Goal: Use online tool/utility: Utilize a website feature to perform a specific function

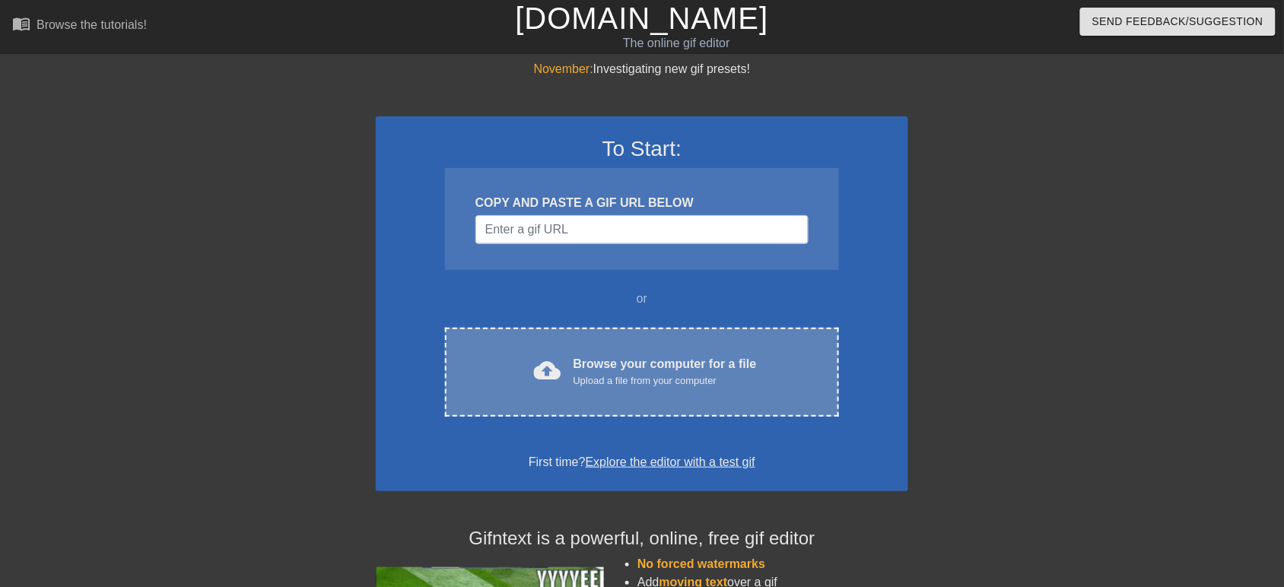
click at [671, 374] on div "Upload a file from your computer" at bounding box center [665, 381] width 183 height 15
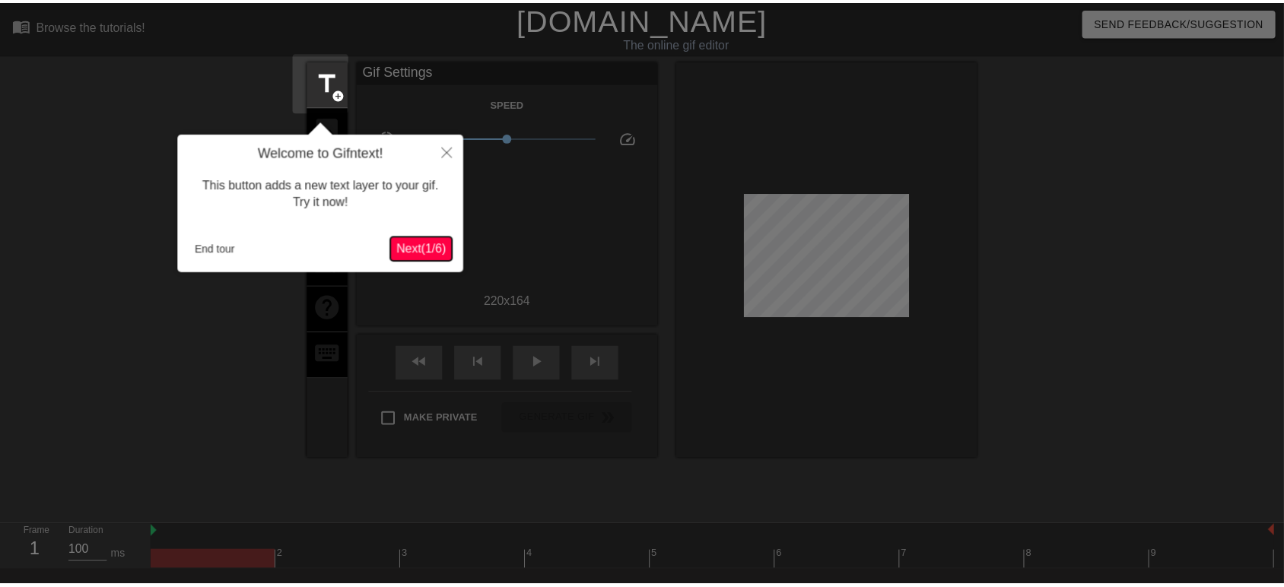
scroll to position [37, 0]
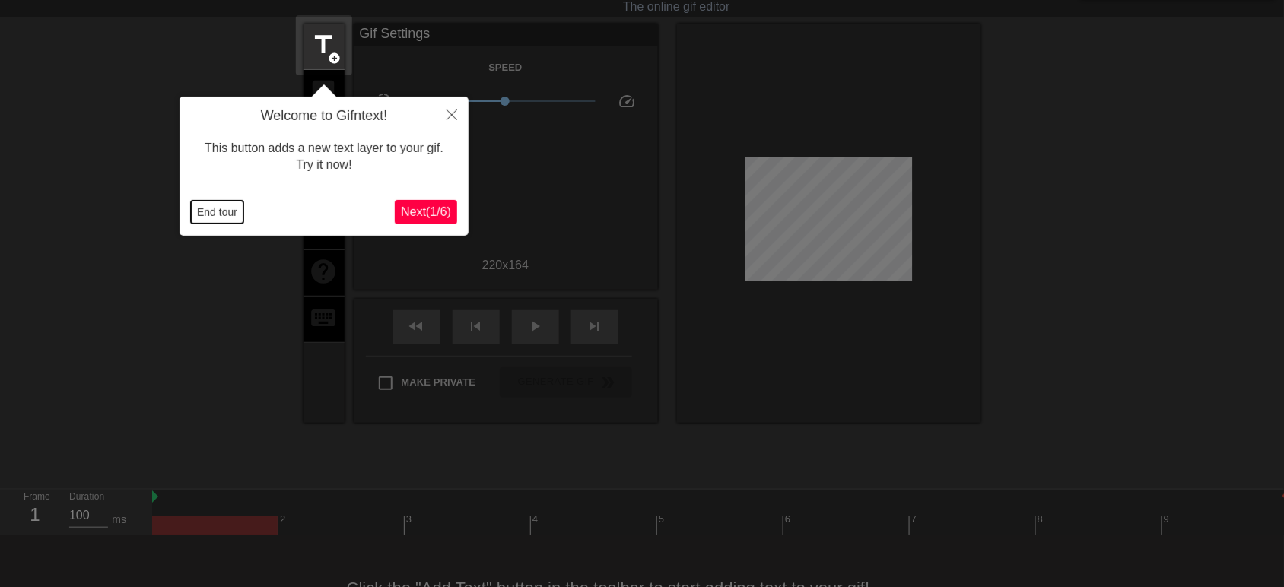
click at [218, 215] on button "End tour" at bounding box center [217, 212] width 52 height 23
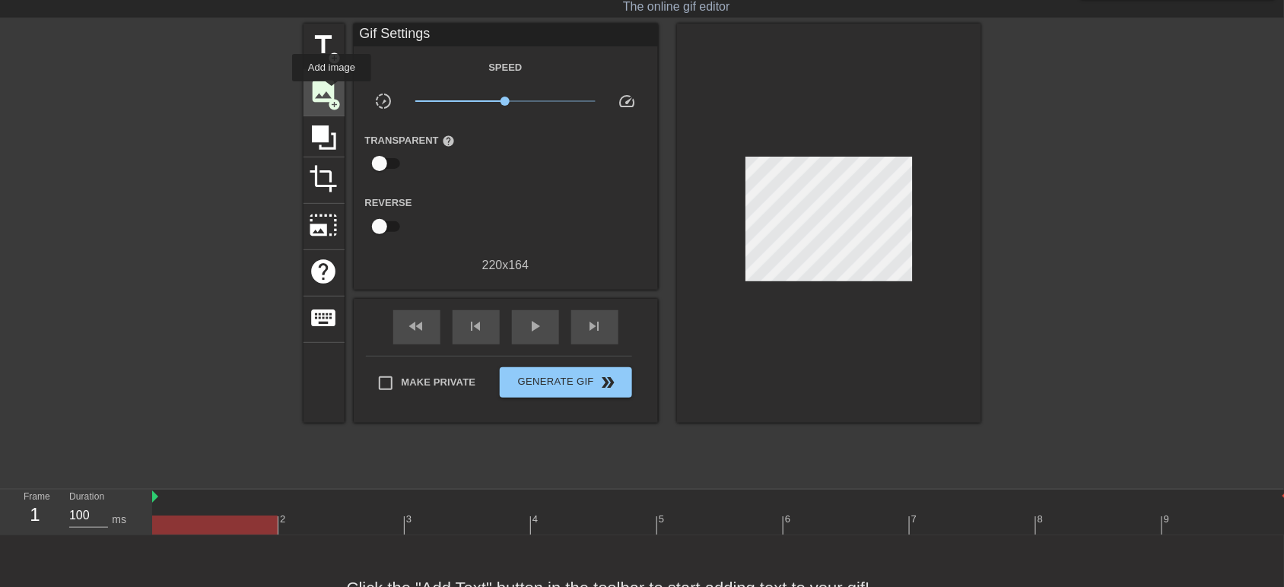
click at [332, 92] on span "image" at bounding box center [324, 91] width 29 height 29
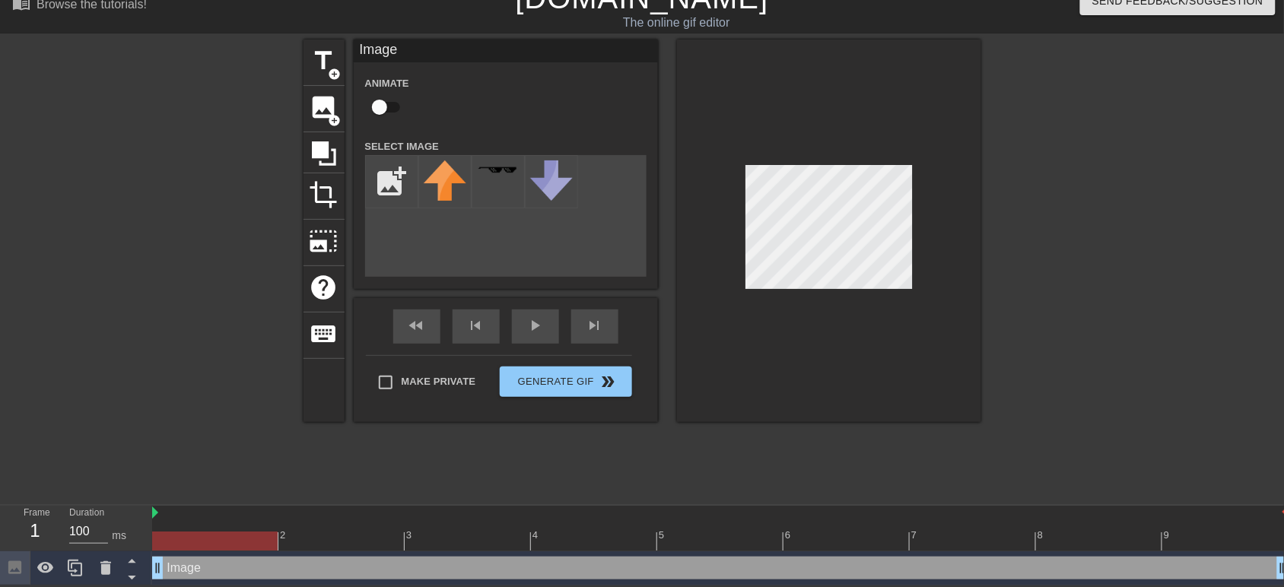
scroll to position [21, 0]
click at [390, 183] on input "file" at bounding box center [392, 182] width 52 height 52
type input "C:\fakepath\1lrRrO-T_400x400.jpg"
click at [1222, 294] on div at bounding box center [1114, 268] width 228 height 456
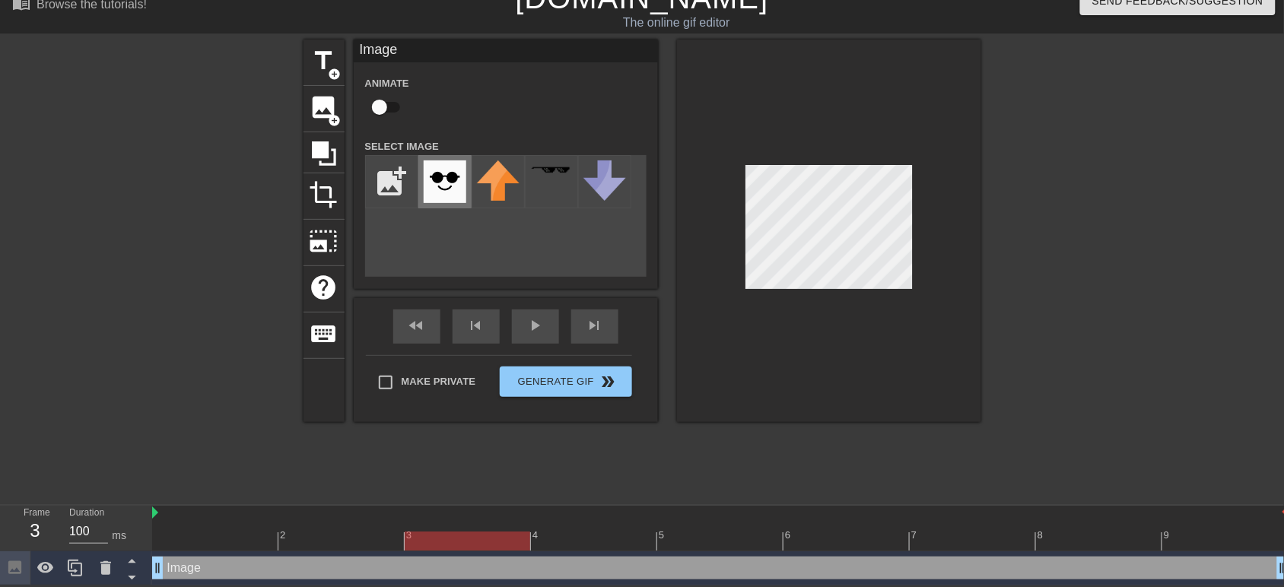
click at [434, 189] on img at bounding box center [445, 182] width 43 height 43
click at [940, 306] on div at bounding box center [829, 231] width 304 height 383
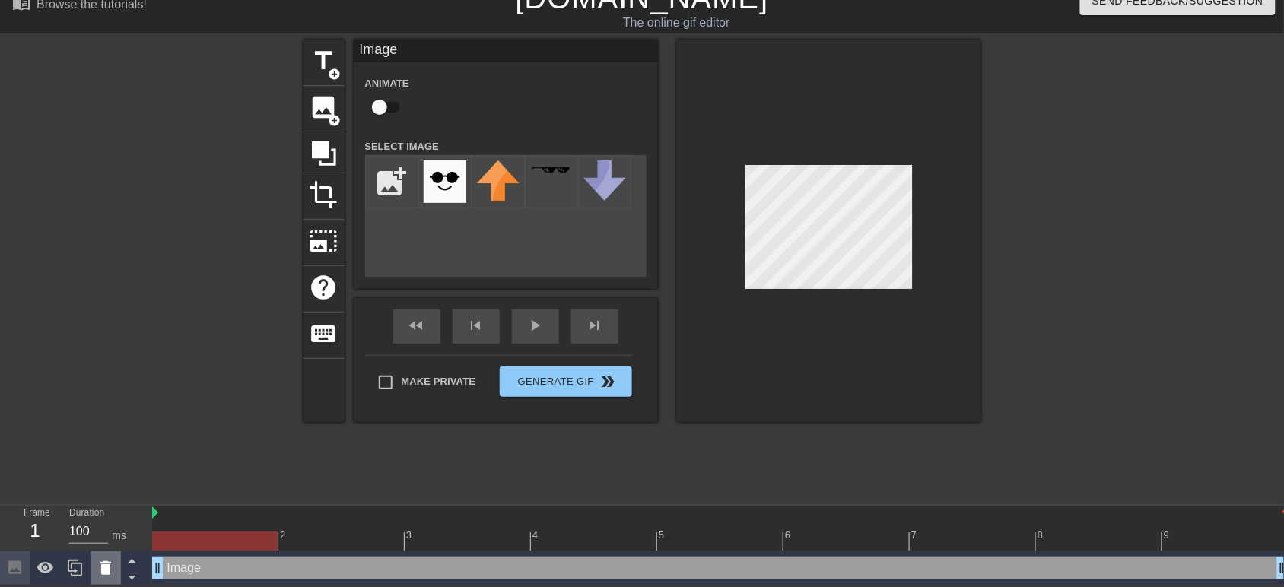
click at [112, 569] on icon at bounding box center [106, 568] width 18 height 18
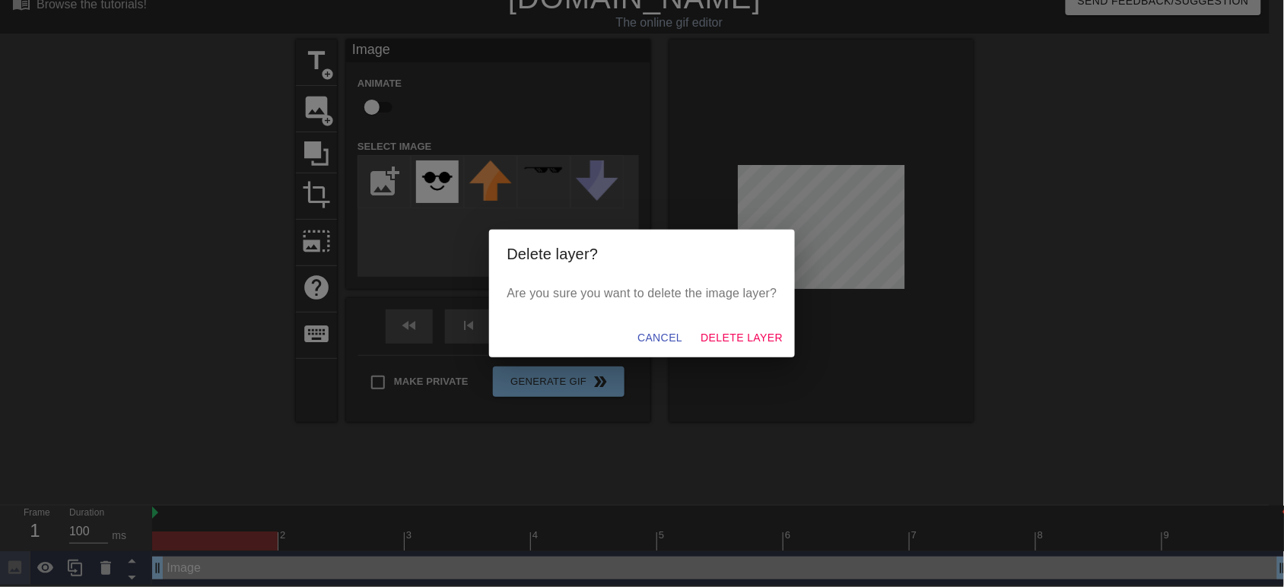
scroll to position [8, 0]
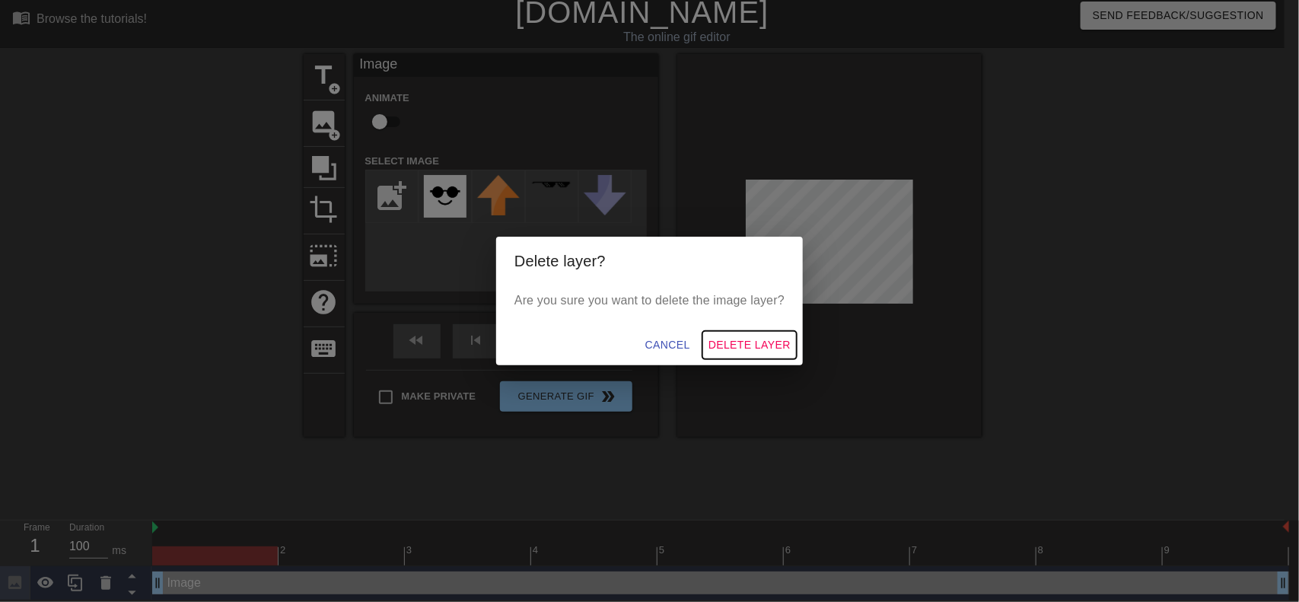
click at [786, 347] on span "Delete Layer" at bounding box center [749, 345] width 82 height 19
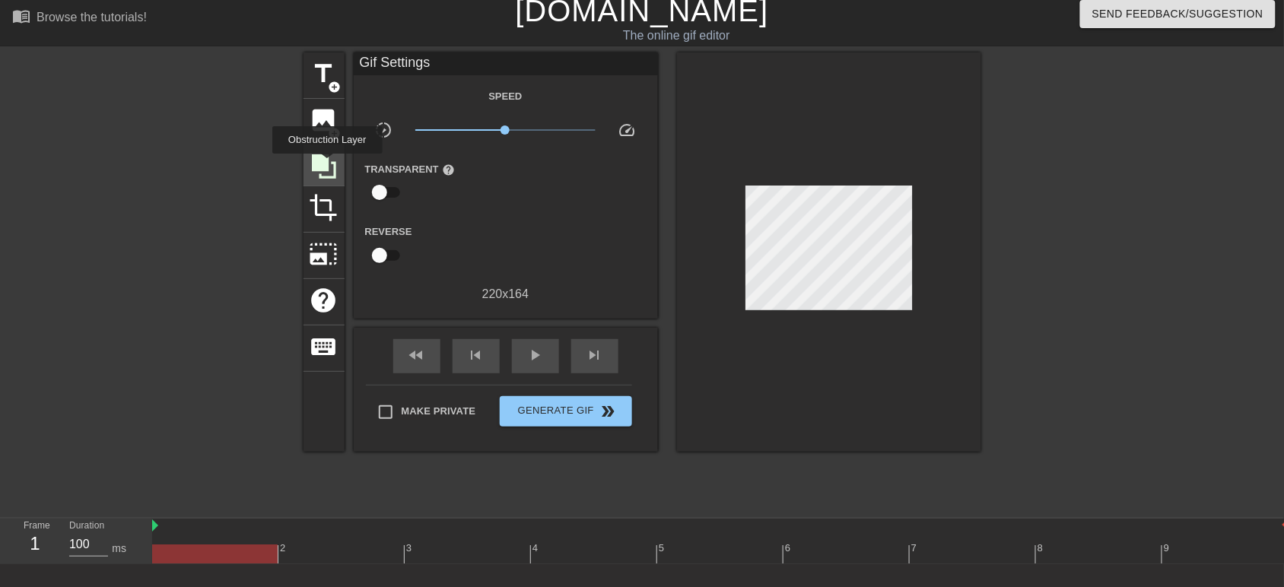
click at [327, 164] on icon at bounding box center [324, 166] width 24 height 24
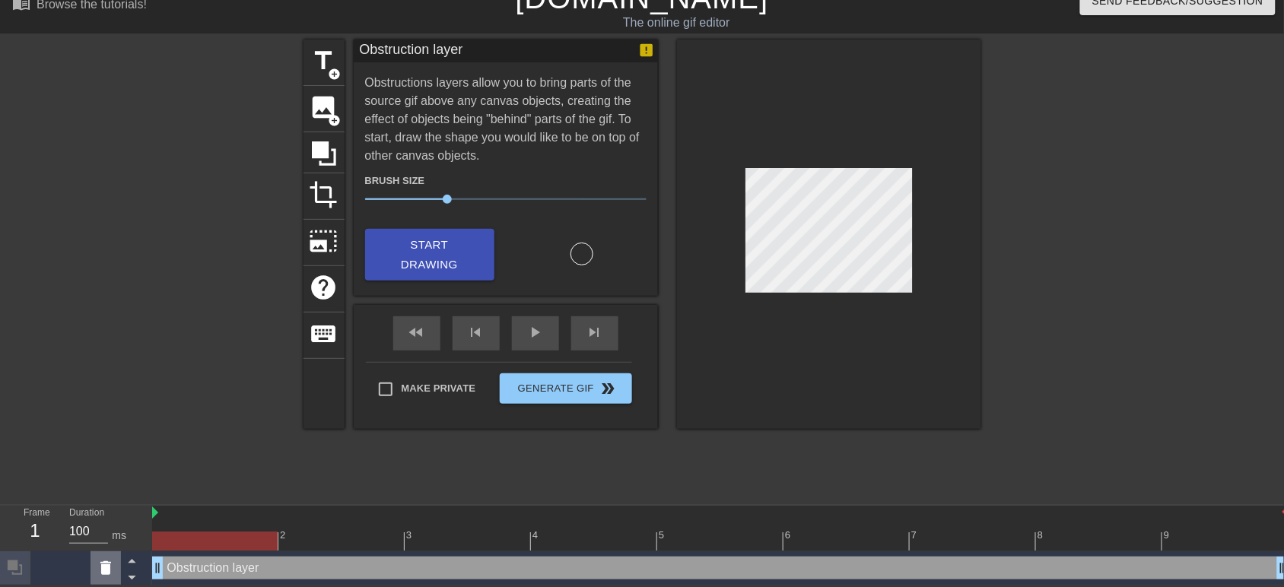
click at [112, 572] on icon at bounding box center [106, 568] width 18 height 18
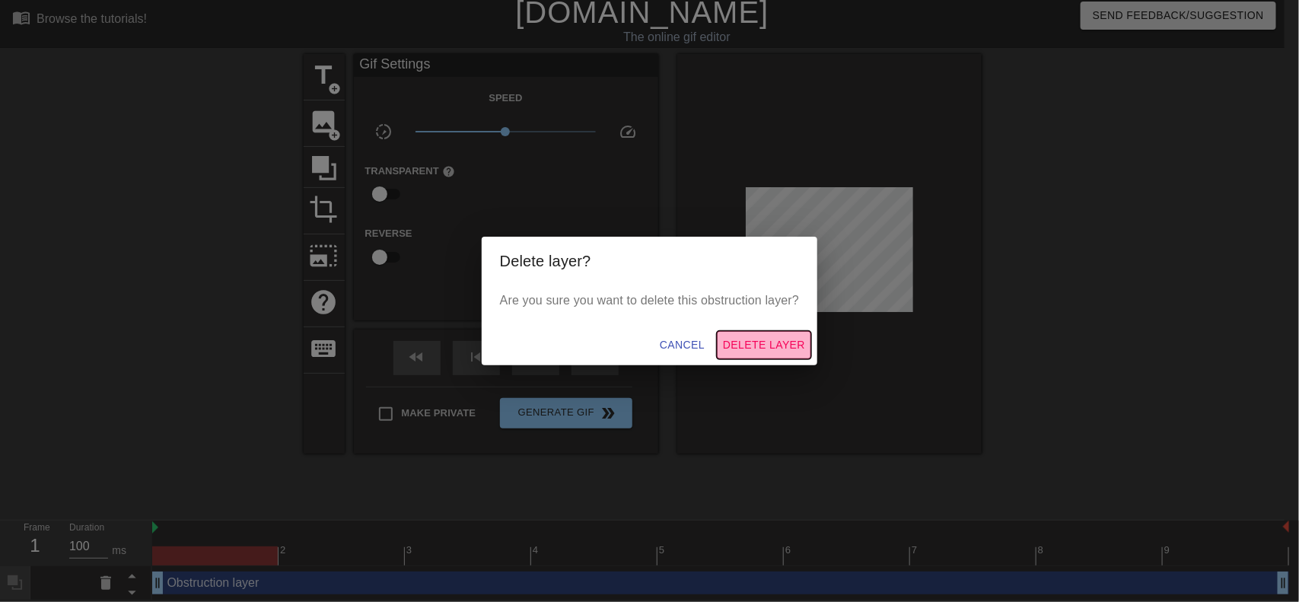
click at [793, 343] on span "Delete Layer" at bounding box center [764, 345] width 82 height 19
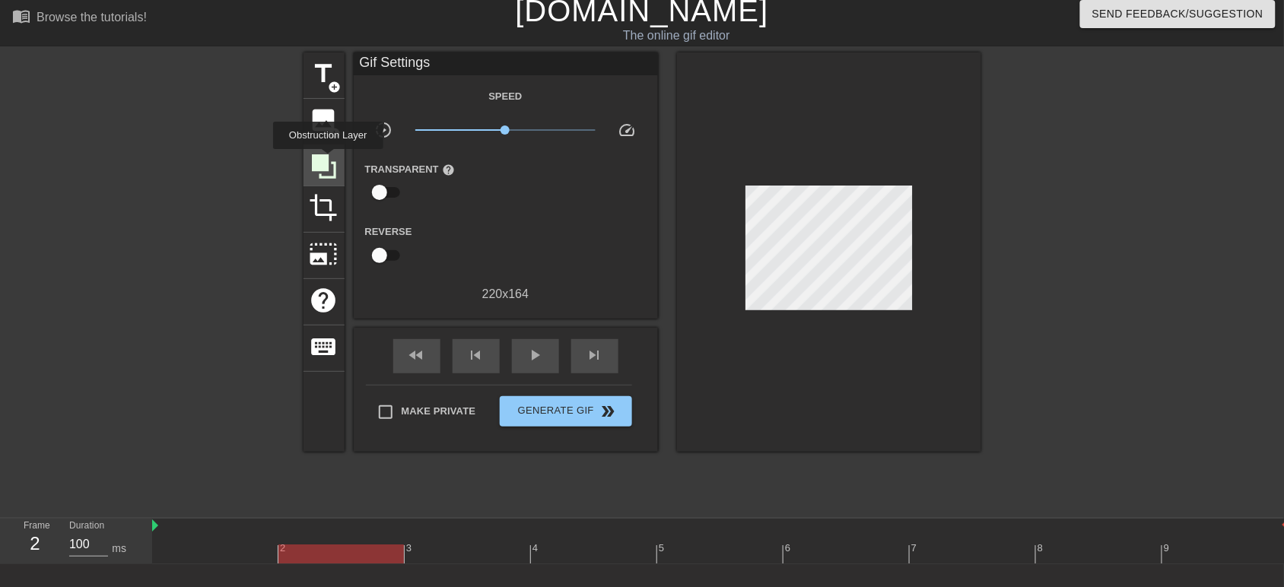
click at [328, 160] on icon at bounding box center [324, 166] width 24 height 24
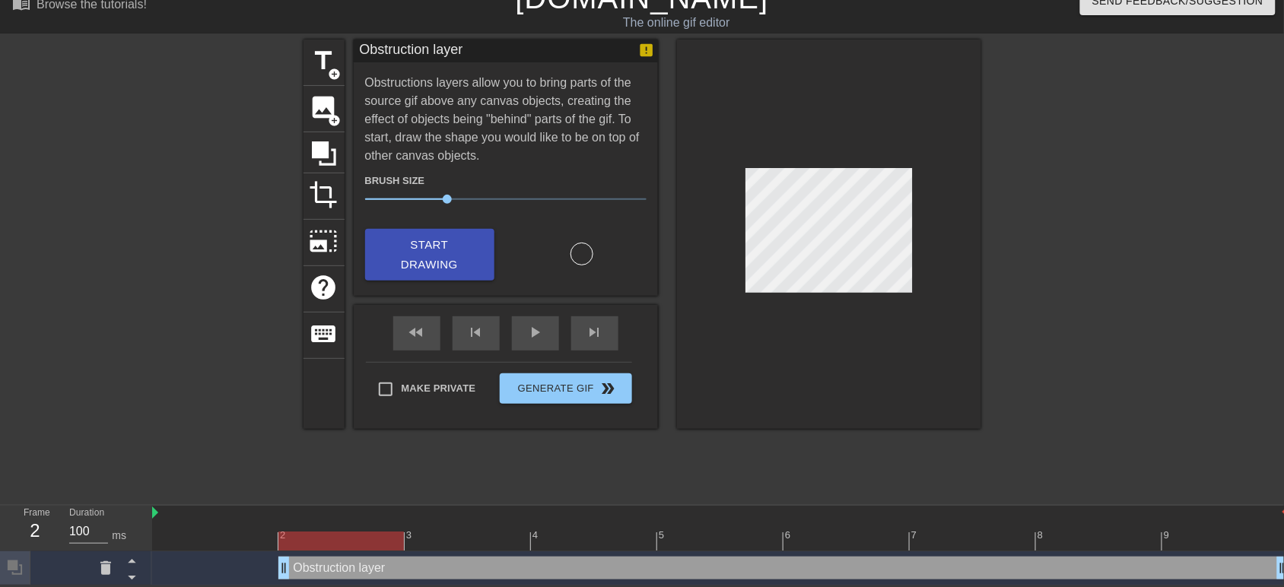
scroll to position [21, 14]
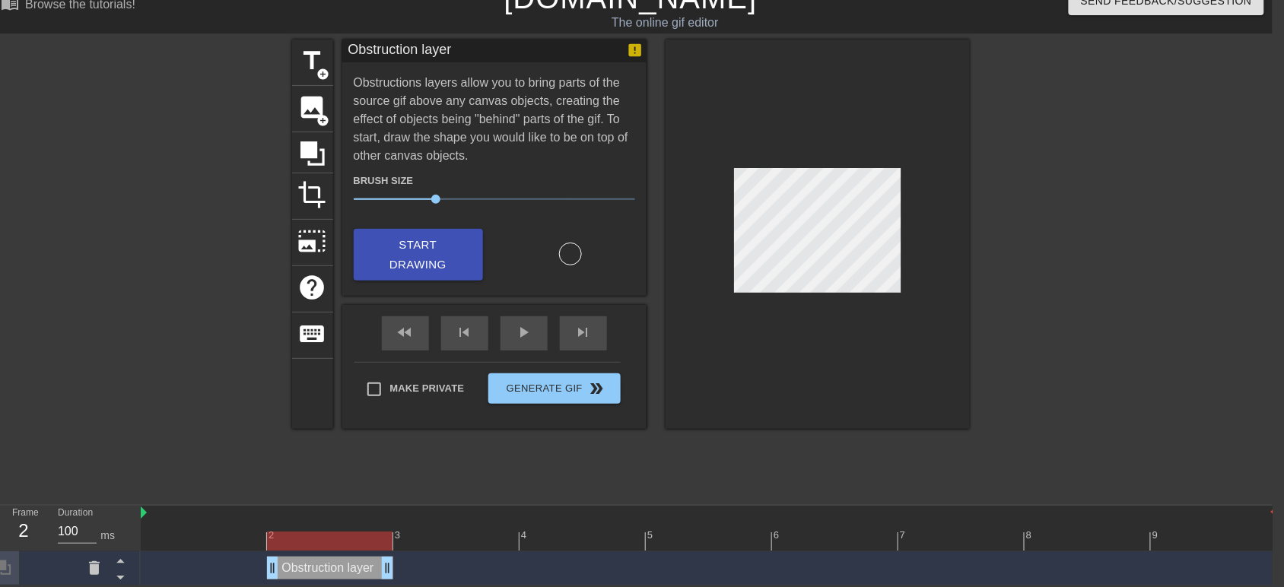
drag, startPoint x: 1271, startPoint y: 571, endPoint x: 396, endPoint y: 556, distance: 874.3
click at [396, 557] on div "Obstruction layer drag_handle drag_handle" at bounding box center [709, 568] width 1137 height 23
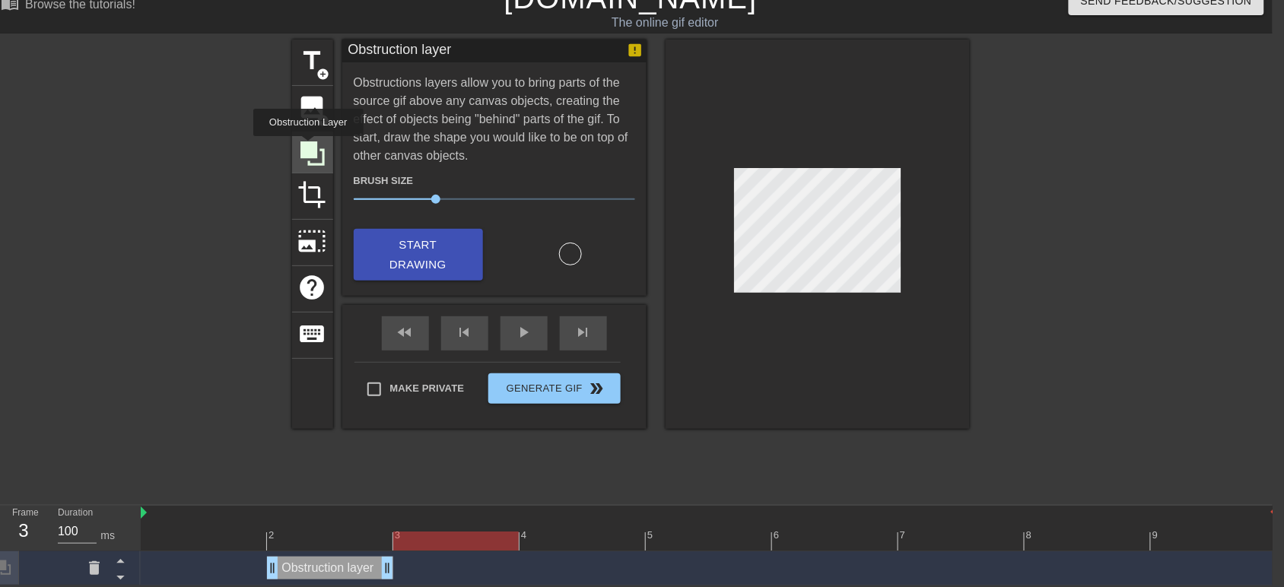
click at [308, 147] on icon at bounding box center [313, 154] width 24 height 24
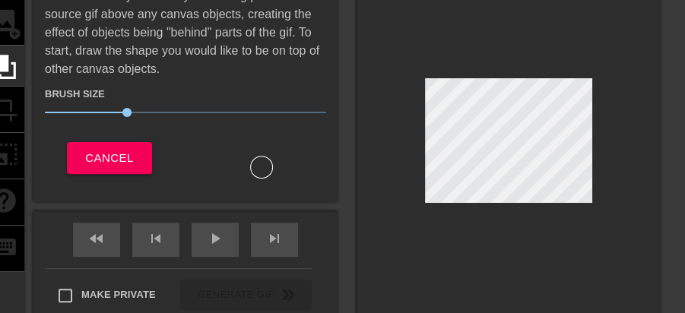
scroll to position [123, 11]
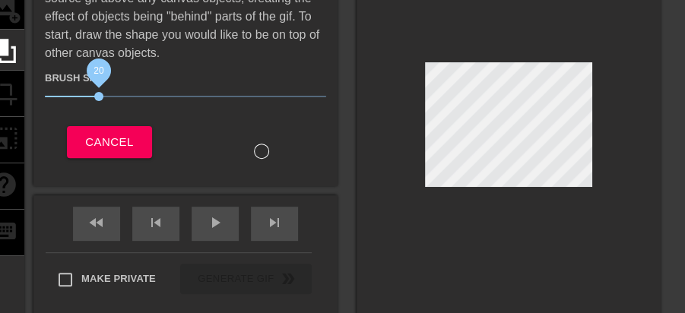
drag, startPoint x: 126, startPoint y: 97, endPoint x: 97, endPoint y: 101, distance: 28.4
click at [97, 101] on span "20" at bounding box center [185, 96] width 281 height 18
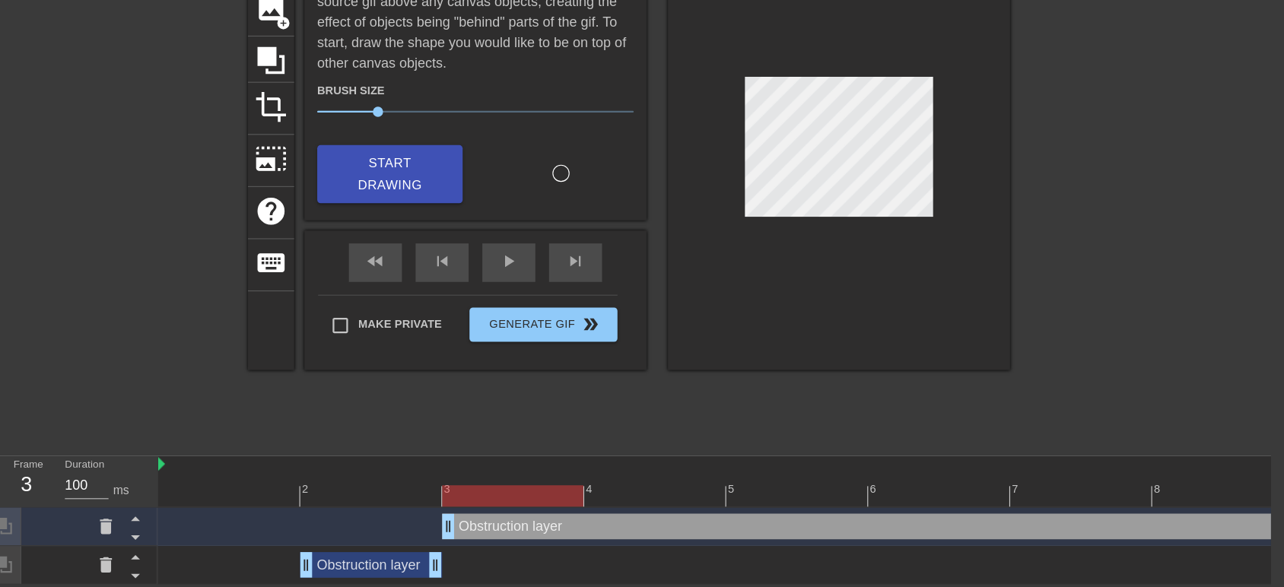
scroll to position [56, 11]
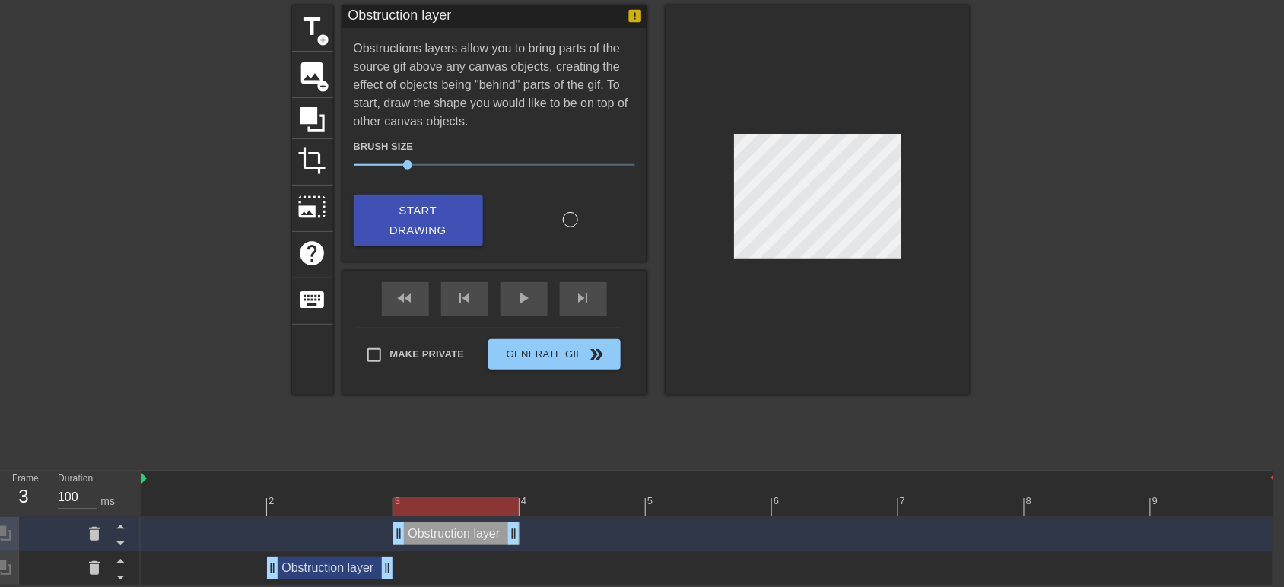
drag, startPoint x: 1271, startPoint y: 534, endPoint x: 558, endPoint y: 549, distance: 713.8
click at [558, 549] on div "Obstruction layer drag_handle drag_handle Obstruction layer drag_handle drag_ha…" at bounding box center [707, 551] width 1132 height 68
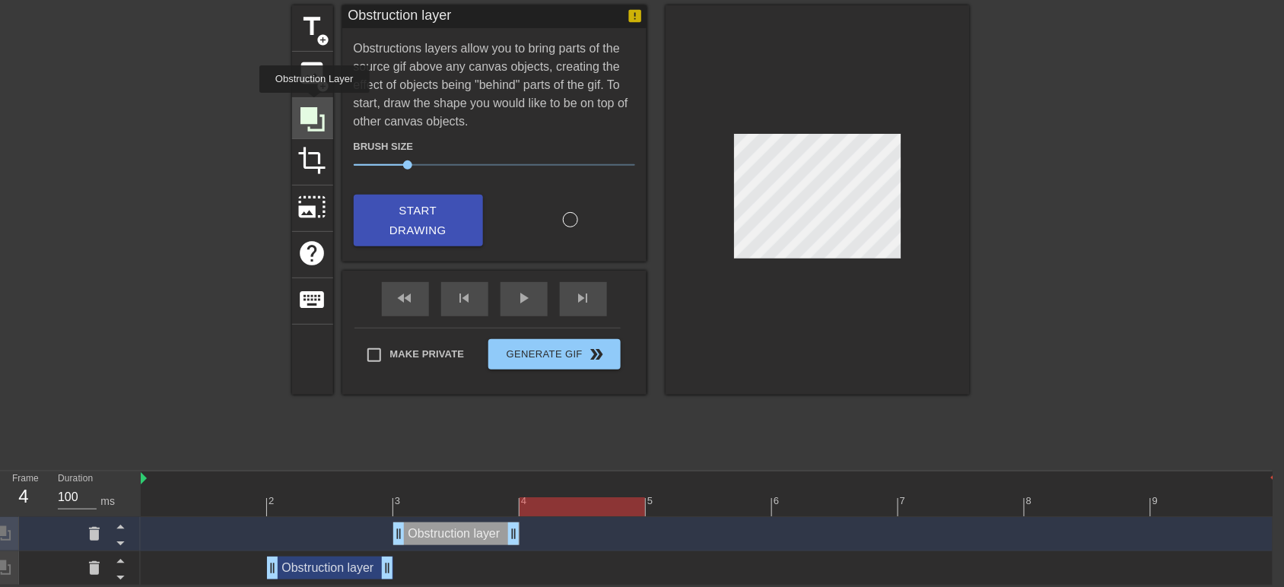
click at [314, 105] on icon at bounding box center [312, 119] width 29 height 29
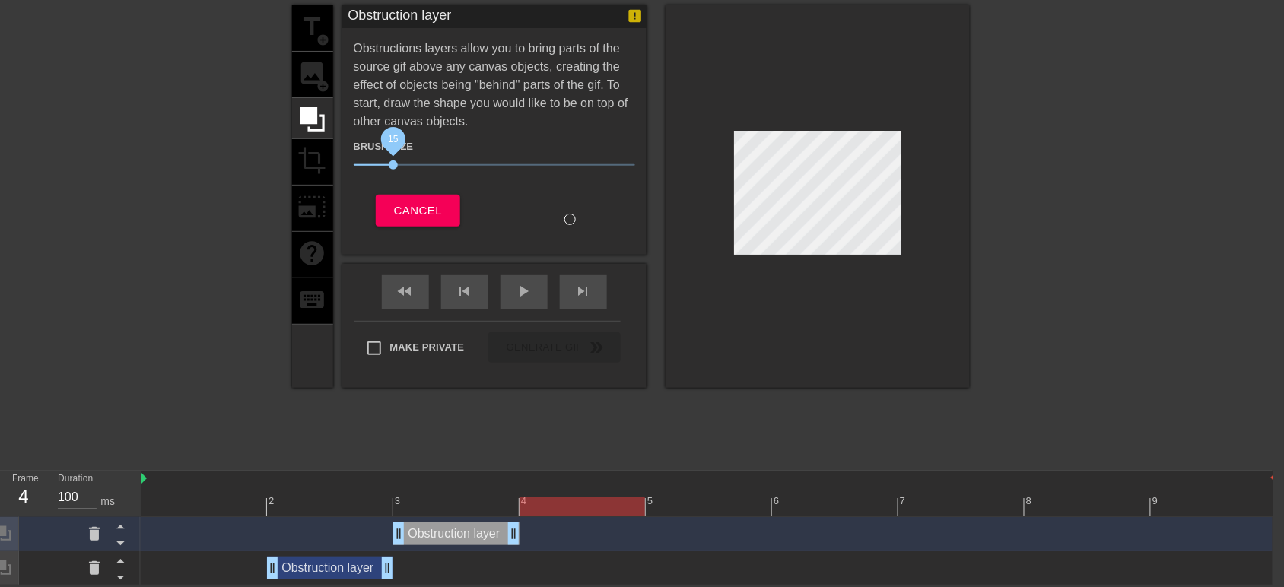
drag, startPoint x: 405, startPoint y: 160, endPoint x: 514, endPoint y: 177, distance: 109.4
click at [398, 162] on span "15" at bounding box center [494, 165] width 281 height 18
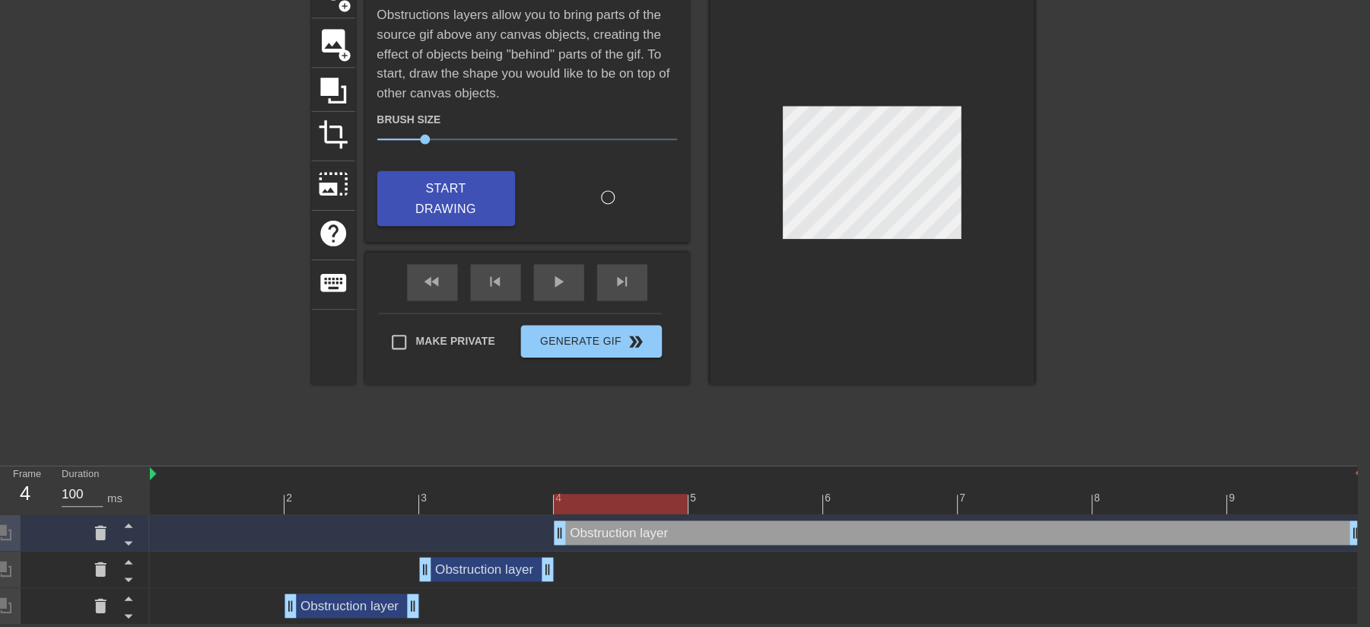
scroll to position [52, 11]
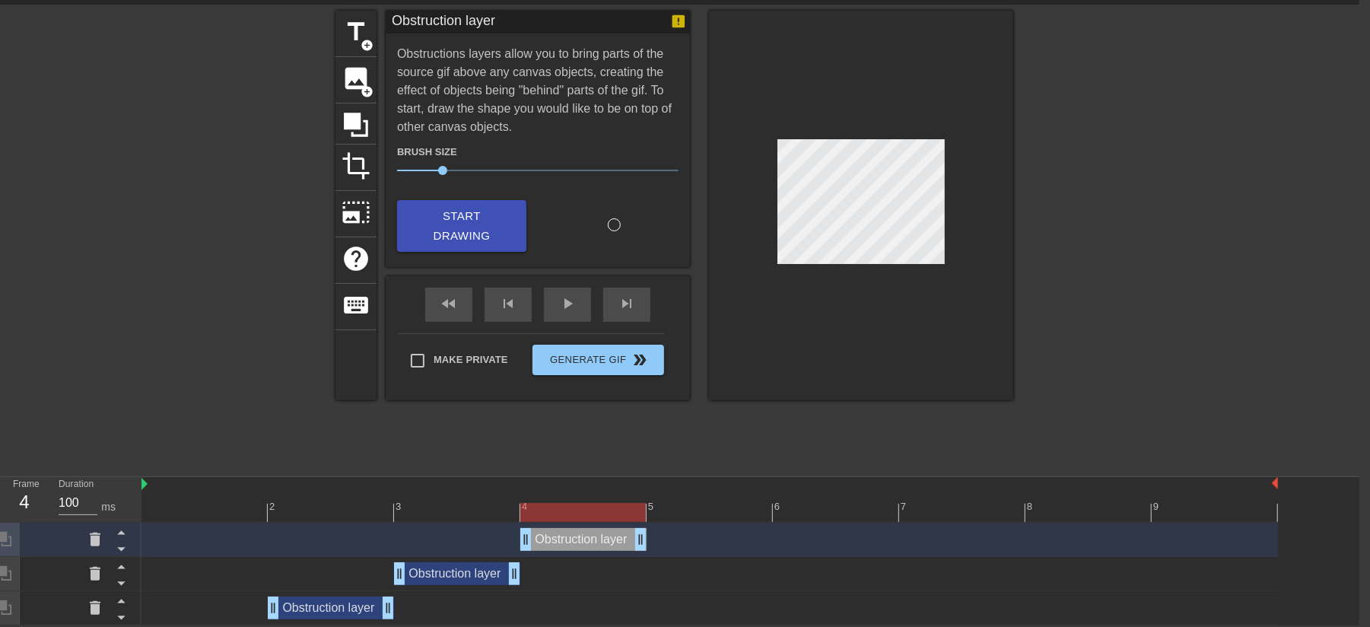
drag, startPoint x: 1271, startPoint y: 539, endPoint x: 636, endPoint y: 536, distance: 634.5
click at [361, 117] on icon at bounding box center [356, 124] width 29 height 29
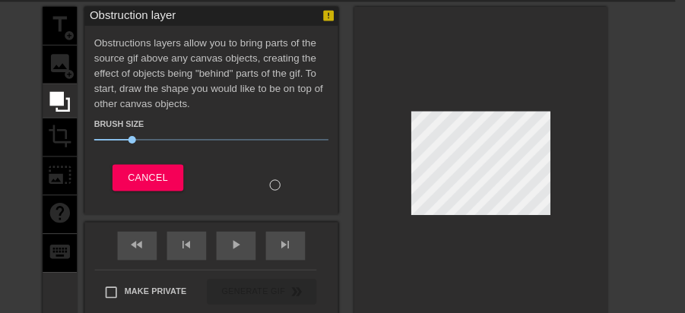
scroll to position [52, 11]
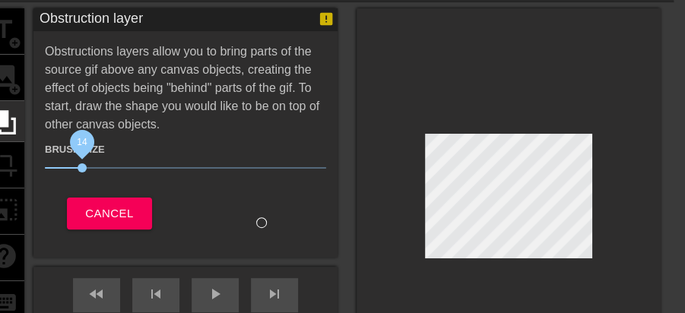
click at [83, 167] on span "14" at bounding box center [82, 168] width 9 height 9
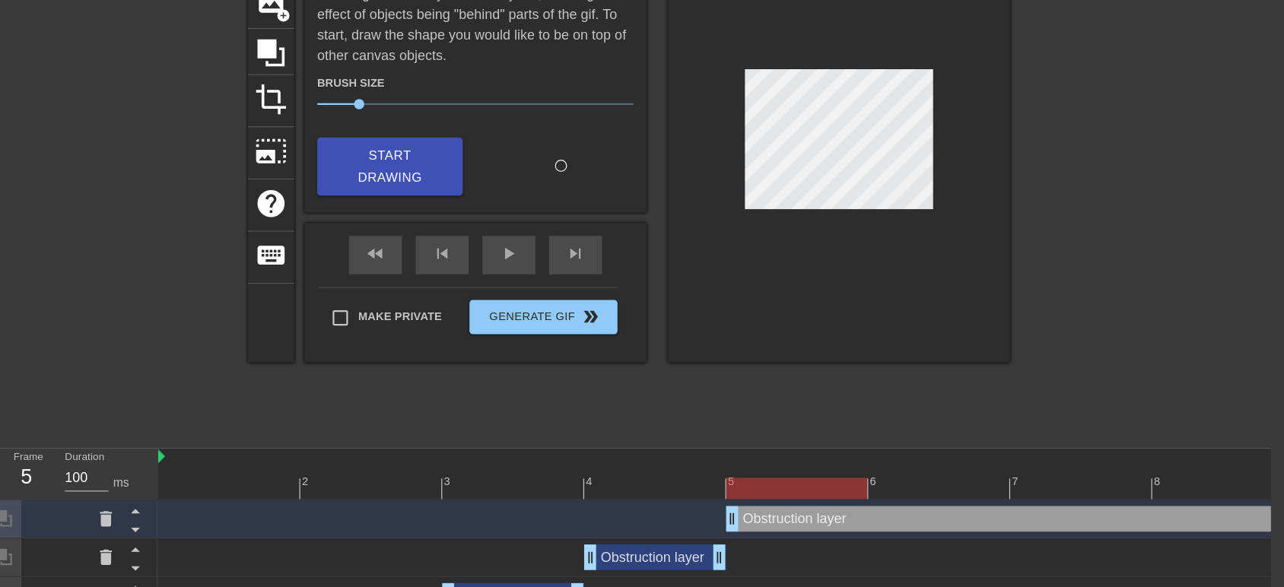
scroll to position [124, 11]
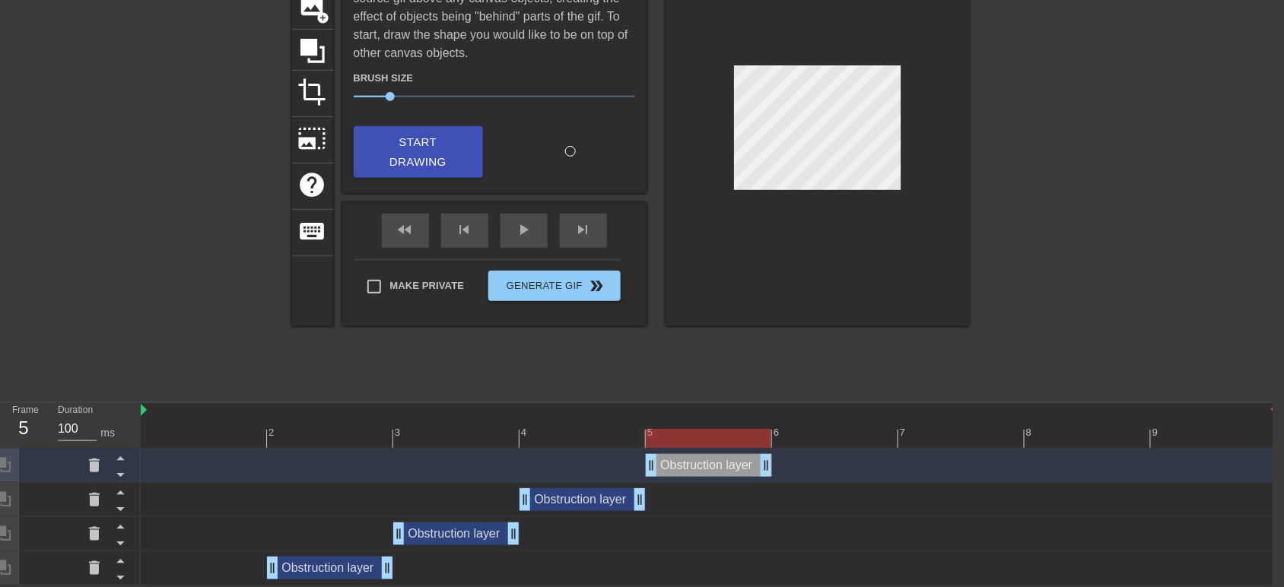
drag, startPoint x: 1267, startPoint y: 464, endPoint x: 746, endPoint y: 472, distance: 521.2
click at [310, 46] on icon at bounding box center [313, 51] width 24 height 24
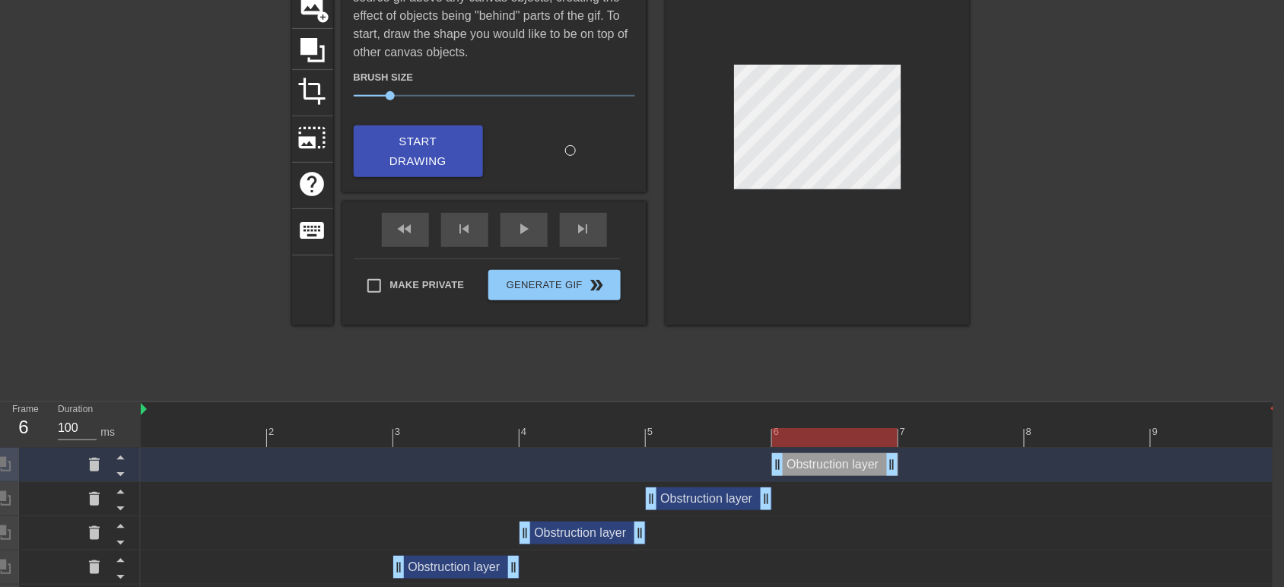
drag, startPoint x: 1275, startPoint y: 473, endPoint x: 870, endPoint y: 468, distance: 405.5
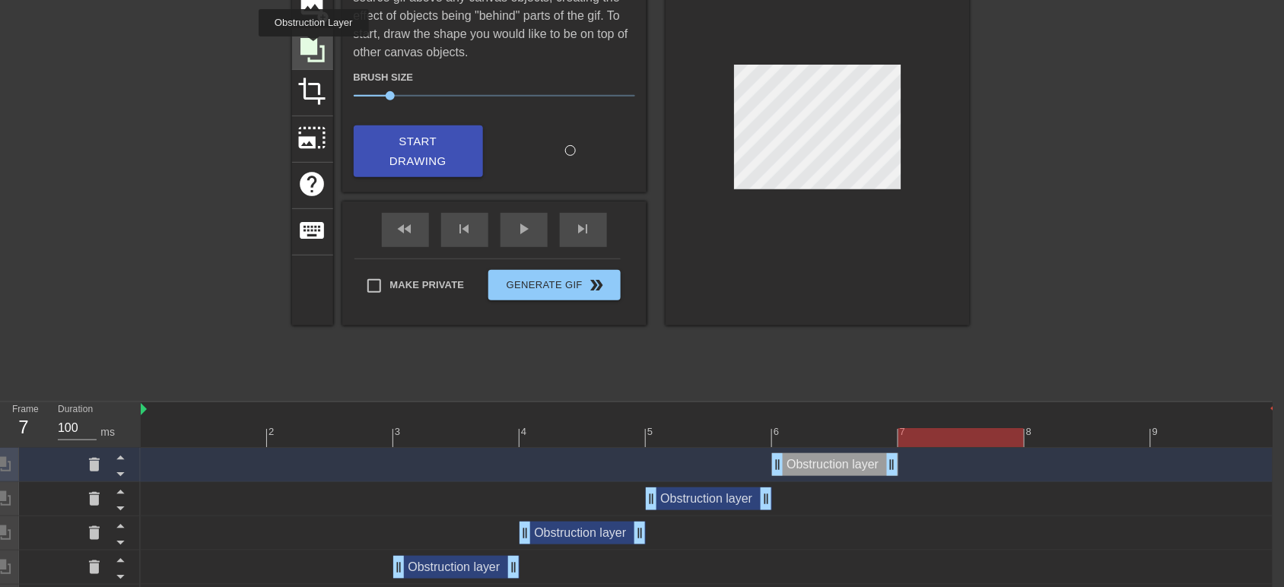
click at [313, 47] on icon at bounding box center [313, 50] width 24 height 24
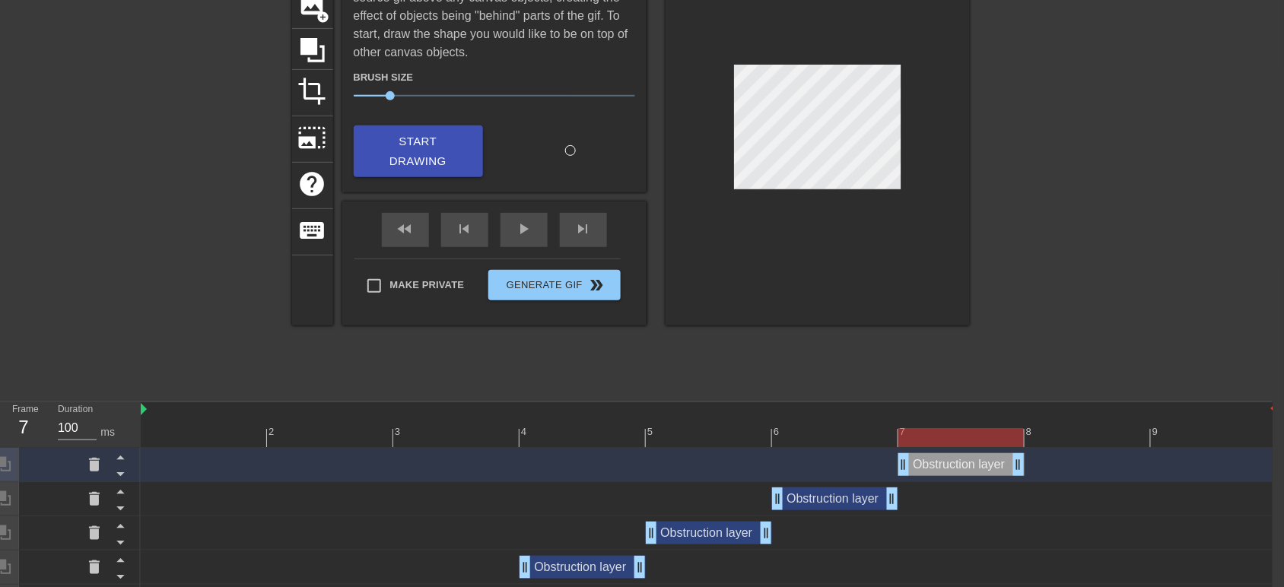
drag, startPoint x: 1268, startPoint y: 464, endPoint x: 1023, endPoint y: 466, distance: 245.0
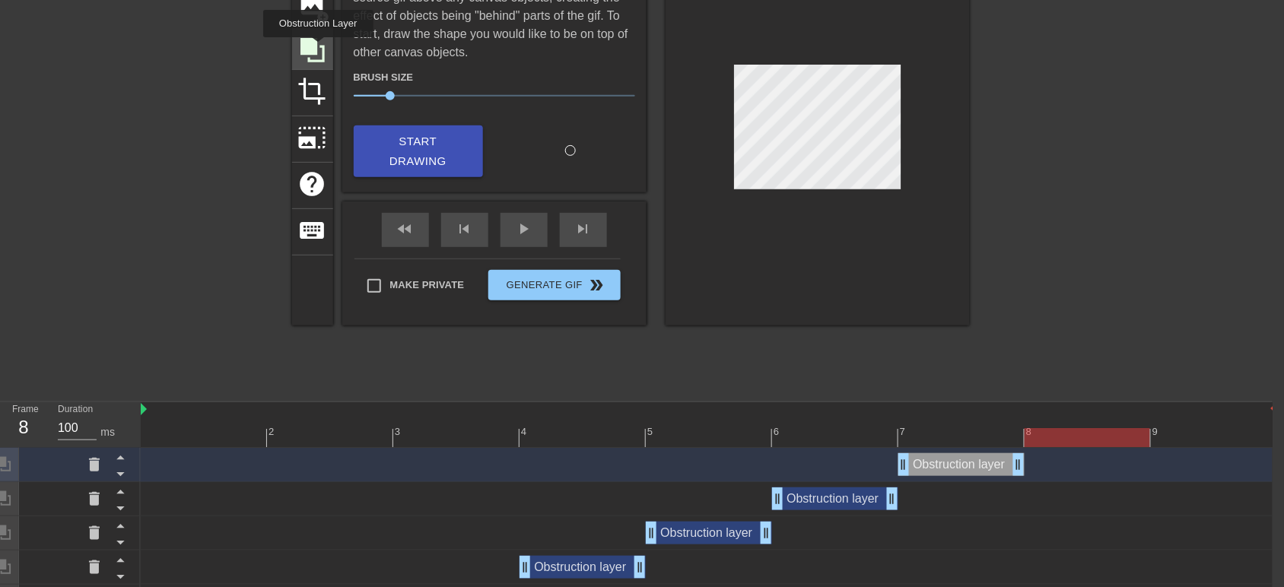
click at [318, 48] on icon at bounding box center [312, 50] width 29 height 29
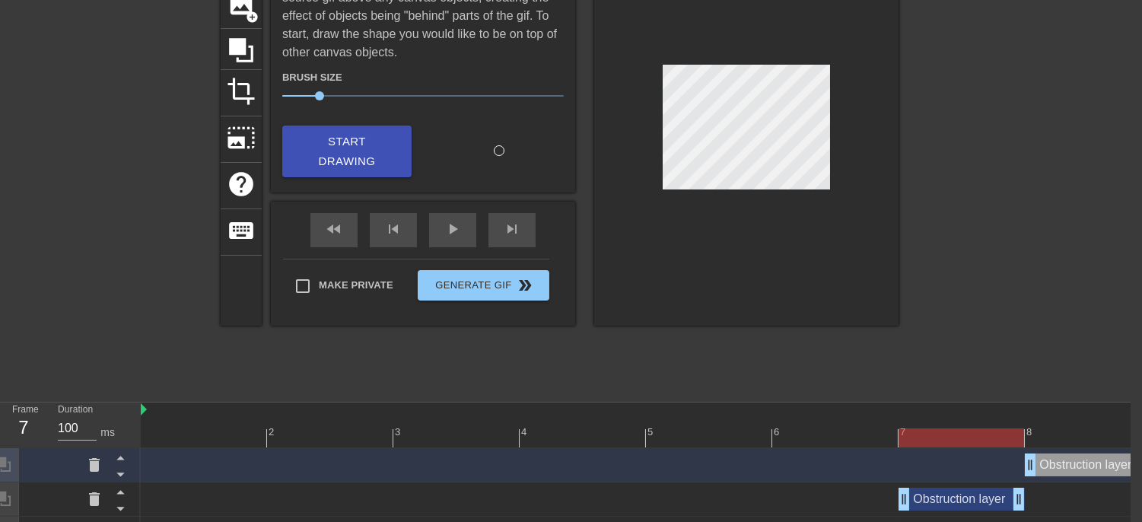
drag, startPoint x: 782, startPoint y: 342, endPoint x: 956, endPoint y: 418, distance: 189.7
drag, startPoint x: 956, startPoint y: 418, endPoint x: 1035, endPoint y: 353, distance: 102.7
click at [1035, 353] on div at bounding box center [1031, 164] width 228 height 456
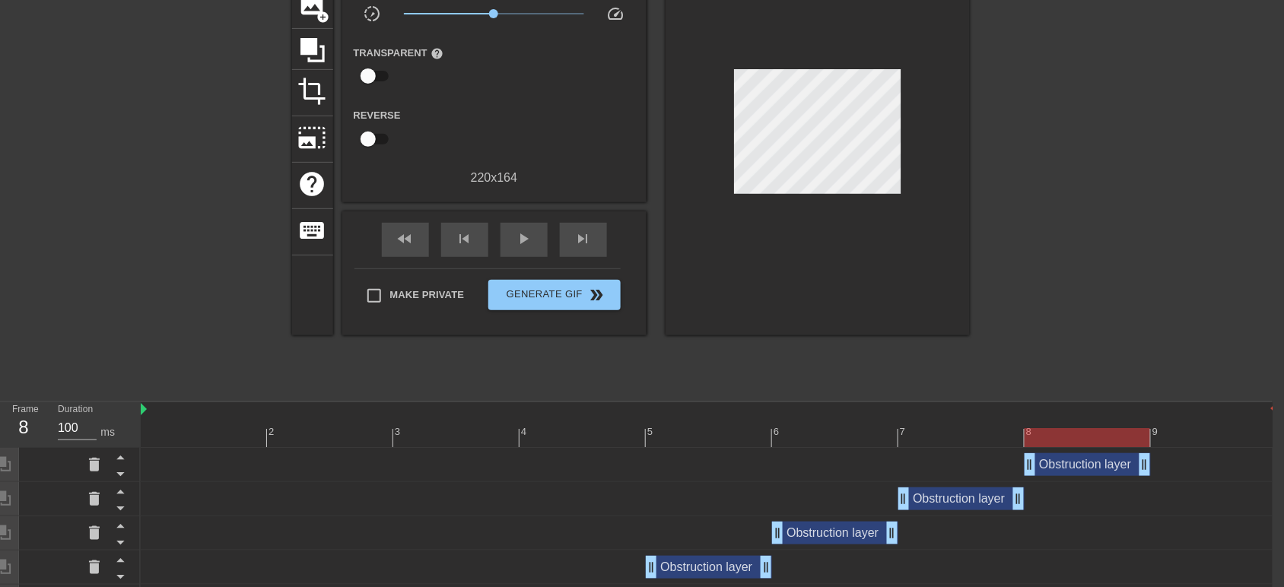
drag, startPoint x: 1267, startPoint y: 468, endPoint x: 1124, endPoint y: 478, distance: 143.4
click at [1124, 478] on div "Obstruction layer drag_handle drag_handle" at bounding box center [709, 465] width 1137 height 34
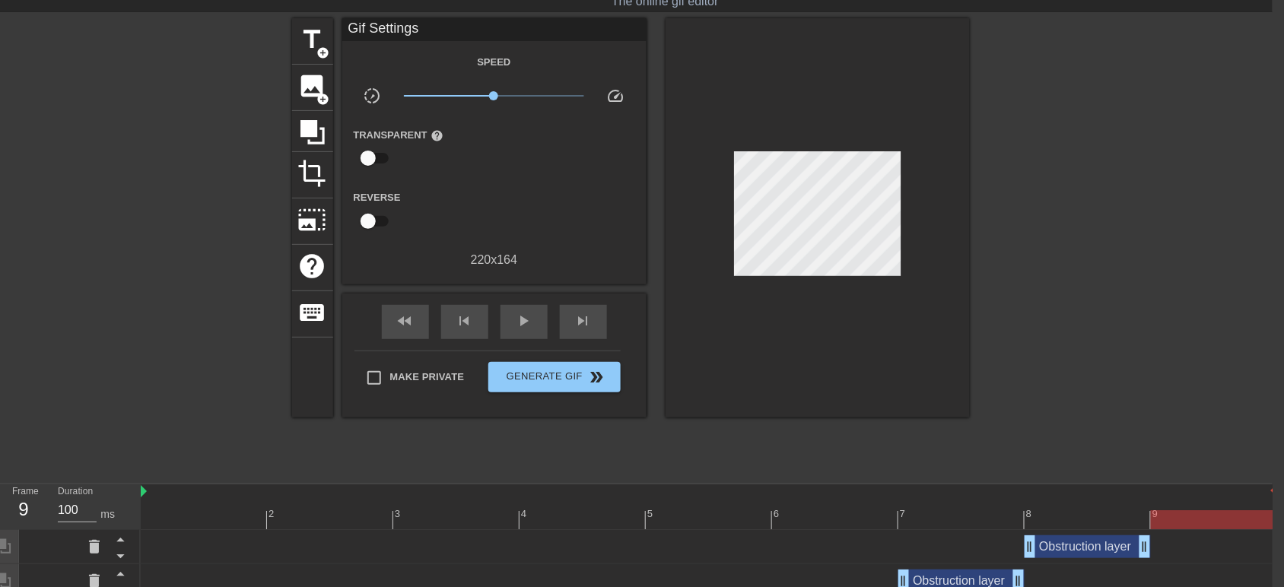
scroll to position [0, 11]
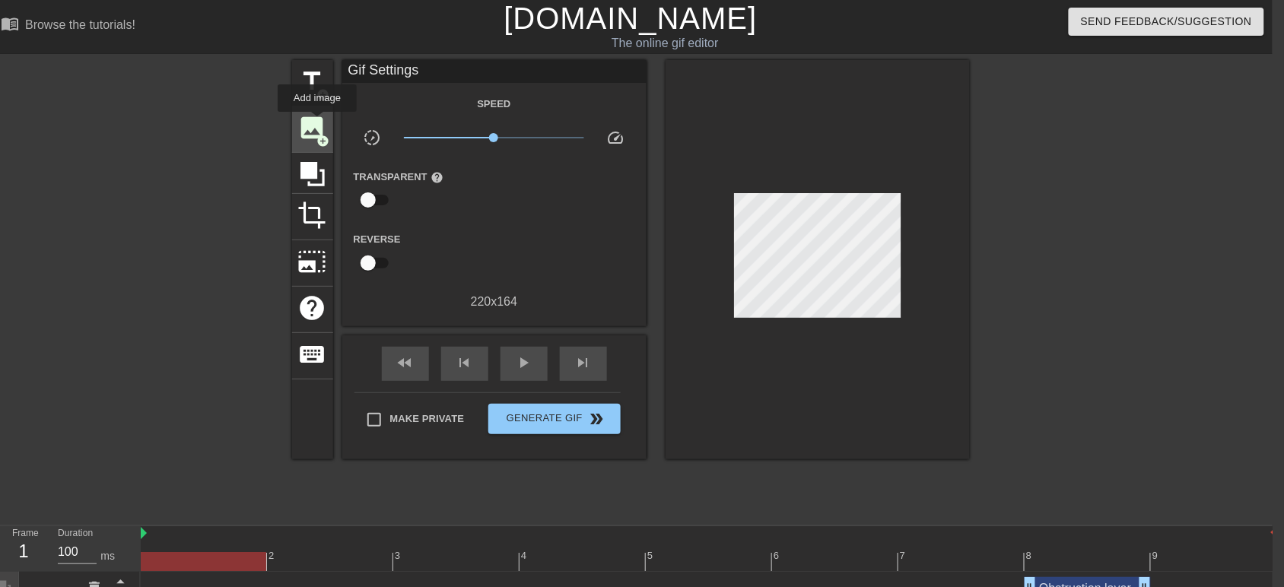
click at [317, 122] on span "image" at bounding box center [312, 127] width 29 height 29
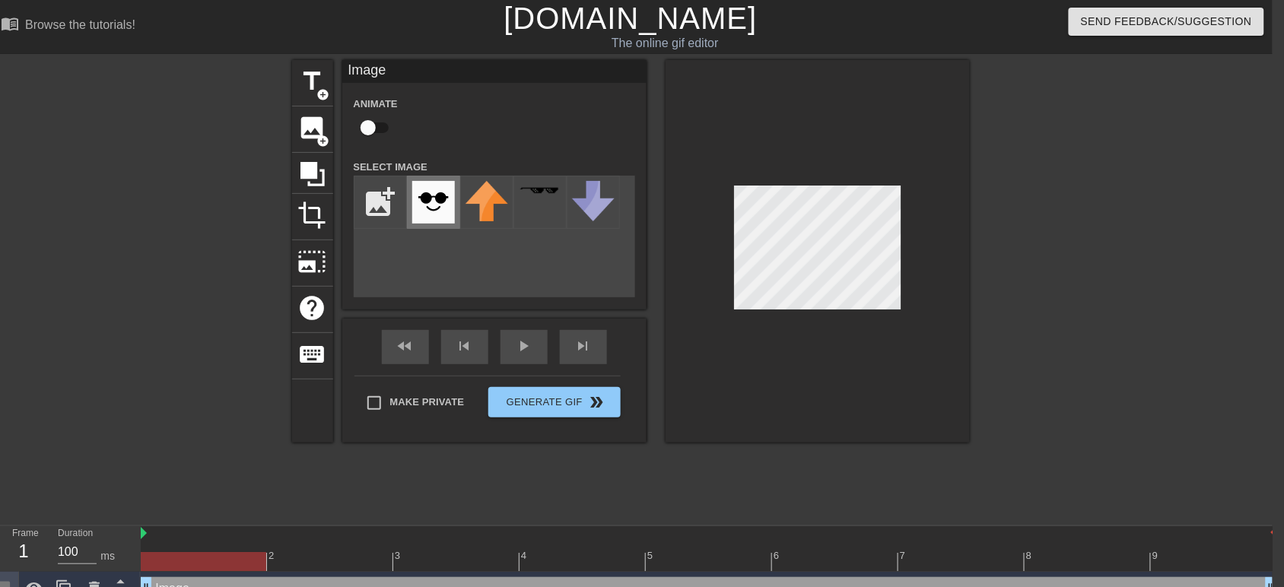
click at [440, 196] on img at bounding box center [433, 202] width 43 height 43
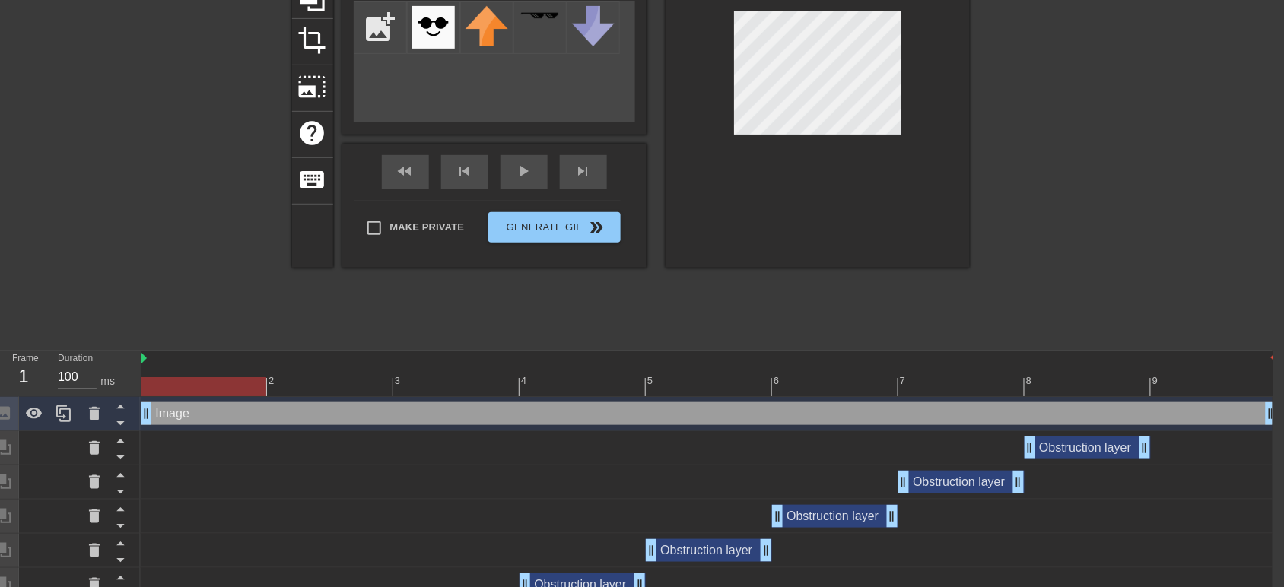
scroll to position [190, 11]
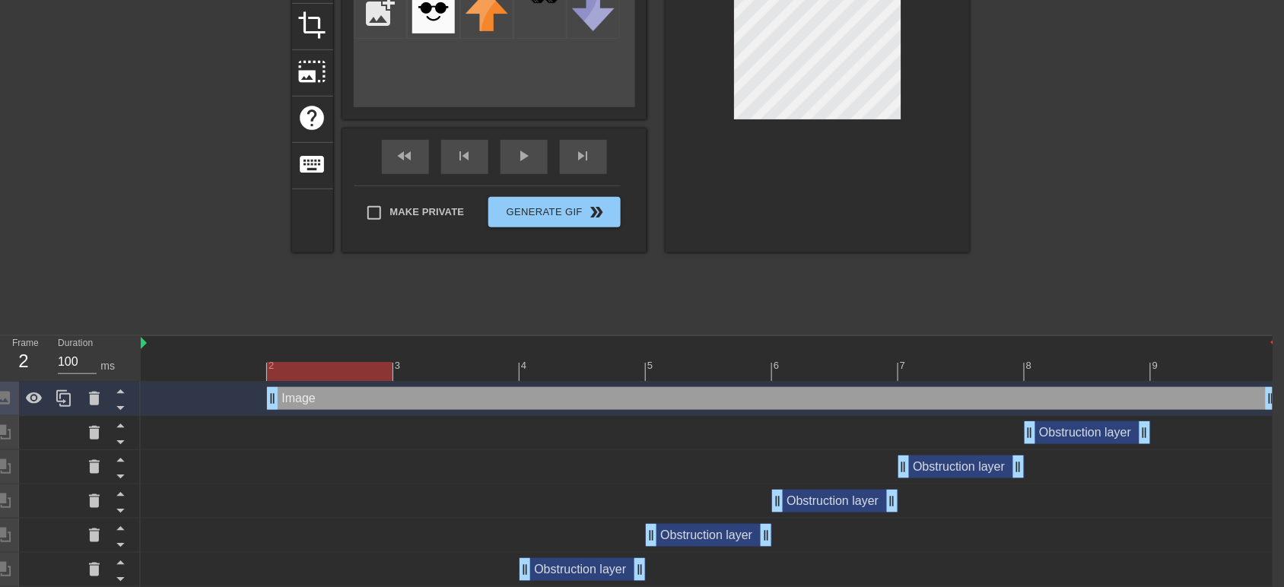
drag, startPoint x: 145, startPoint y: 404, endPoint x: 234, endPoint y: 399, distance: 89.1
click at [234, 399] on div "Image drag_handle drag_handle" at bounding box center [709, 398] width 1137 height 23
click at [122, 409] on icon at bounding box center [120, 409] width 8 height 4
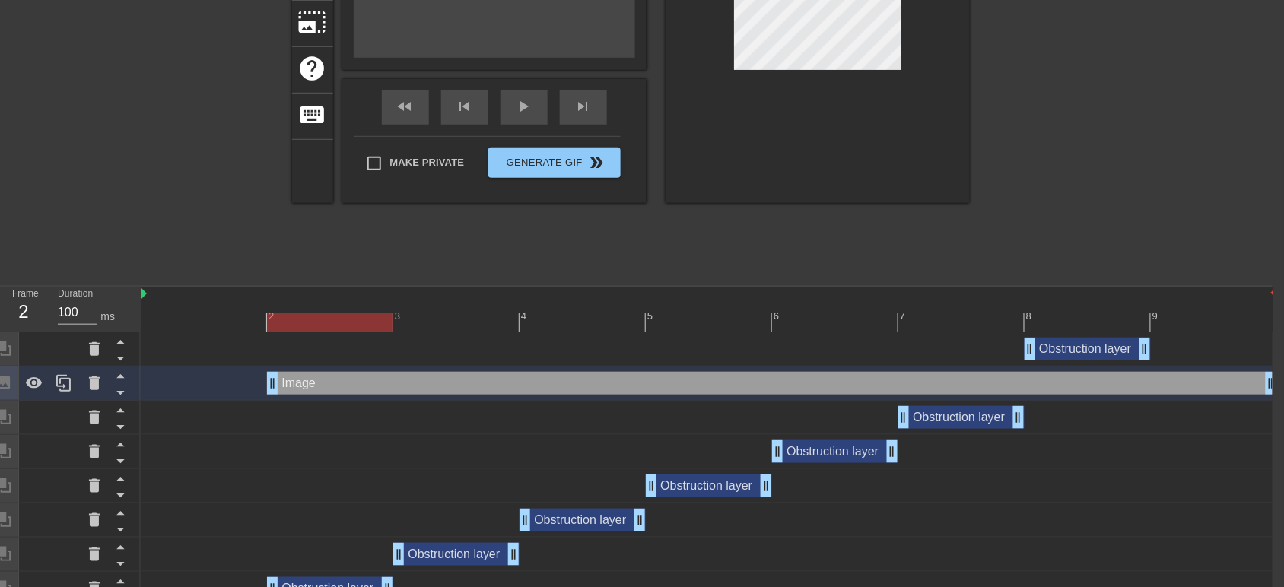
scroll to position [261, 11]
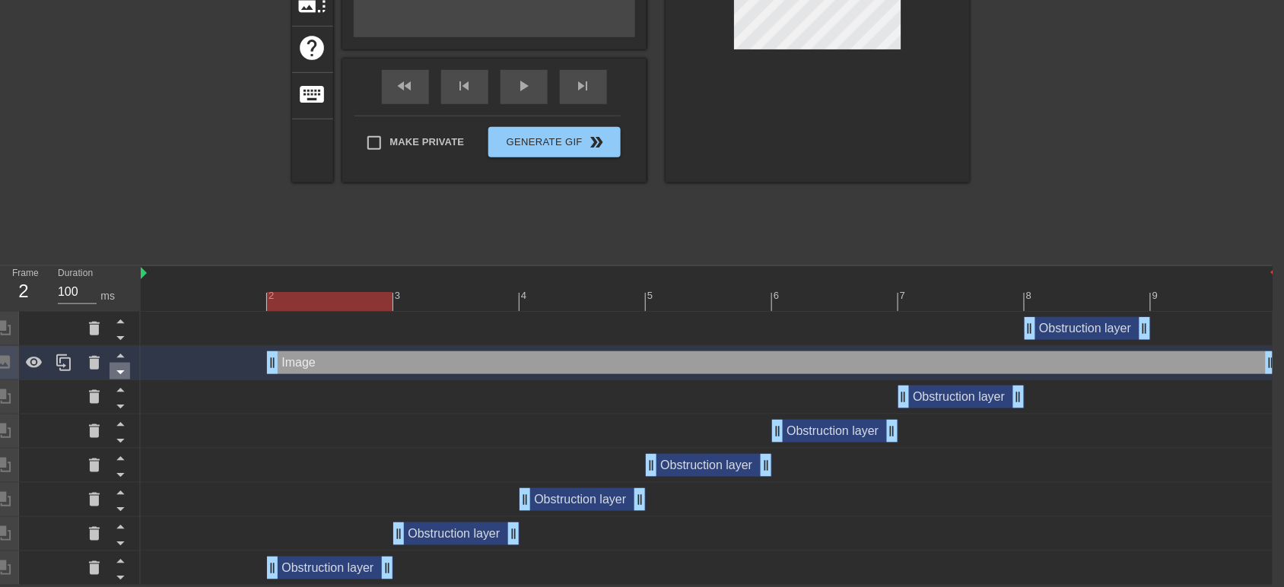
click at [124, 374] on icon at bounding box center [120, 372] width 19 height 19
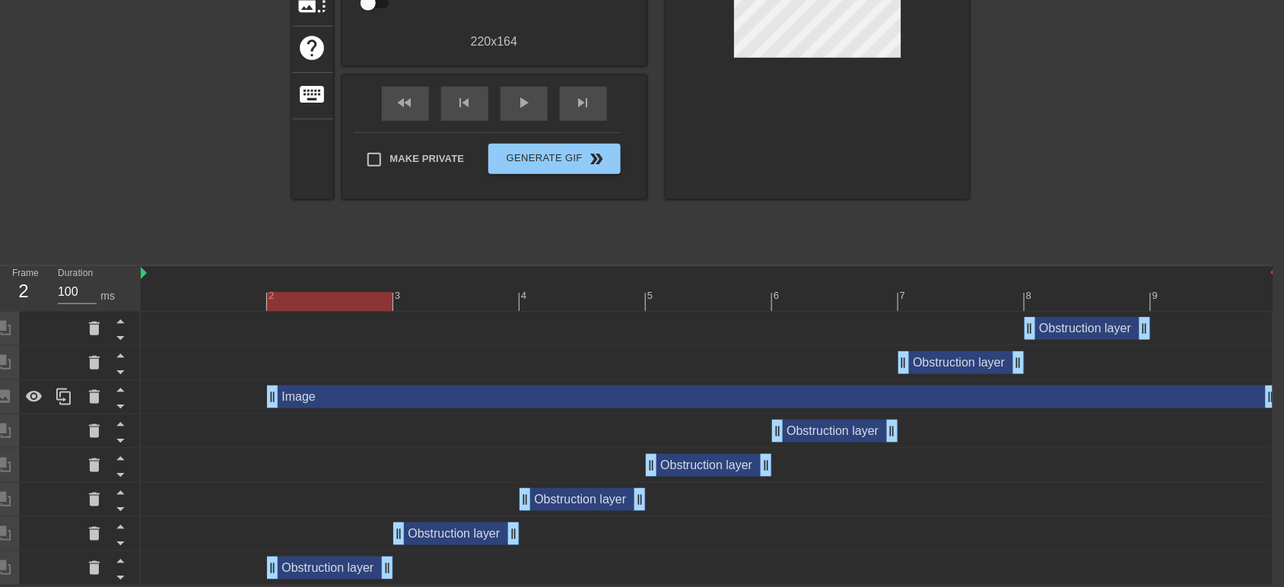
drag, startPoint x: 170, startPoint y: 394, endPoint x: 168, endPoint y: 409, distance: 14.5
click at [172, 419] on div "Obstruction layer drag_handle drag_handle Obstruction layer drag_handle drag_ha…" at bounding box center [707, 449] width 1132 height 274
drag, startPoint x: 312, startPoint y: 388, endPoint x: 170, endPoint y: 420, distance: 145.8
click at [316, 476] on div "Obstruction layer drag_handle drag_handle Obstruction layer drag_handle drag_ha…" at bounding box center [707, 449] width 1132 height 274
click at [122, 404] on icon at bounding box center [120, 406] width 19 height 19
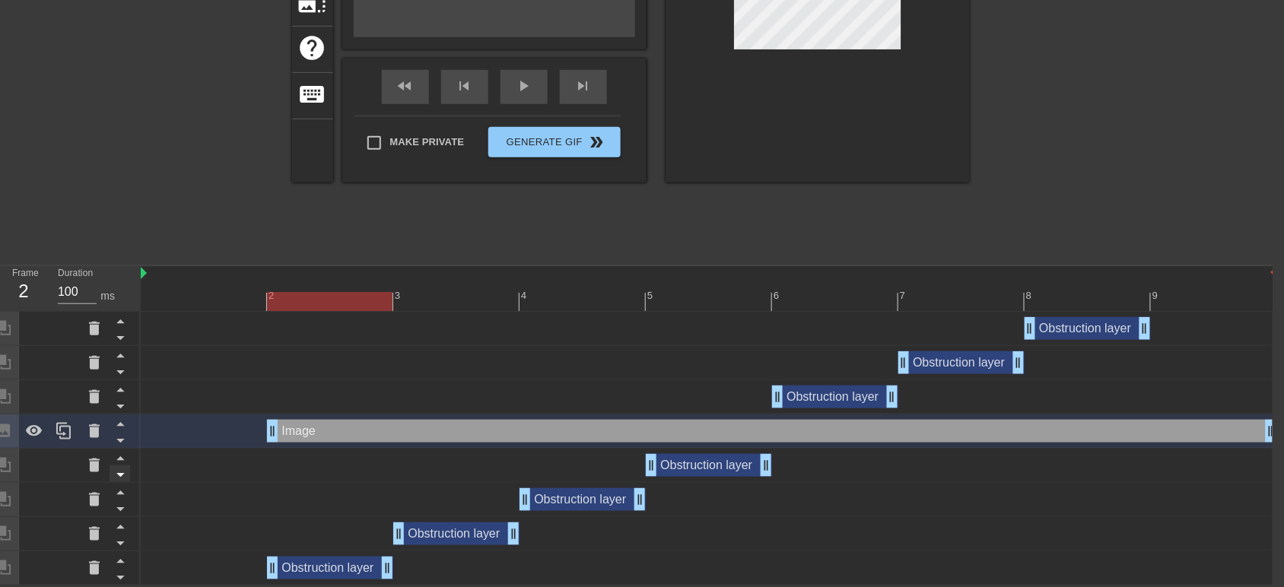
click at [119, 437] on icon at bounding box center [120, 440] width 19 height 19
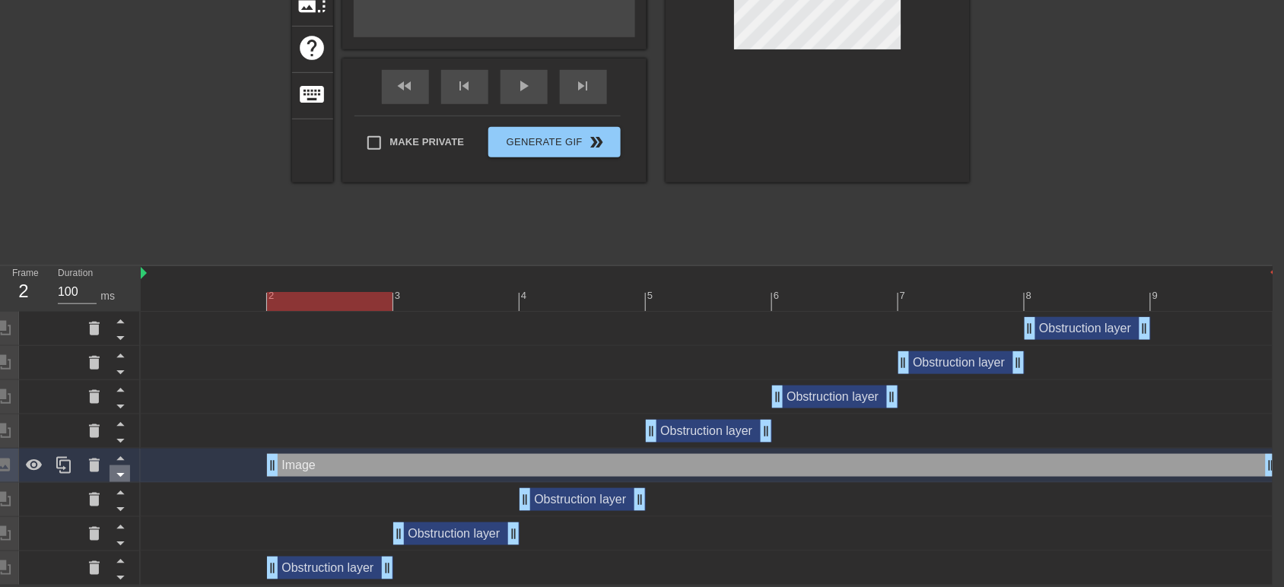
click at [122, 470] on icon at bounding box center [120, 475] width 19 height 19
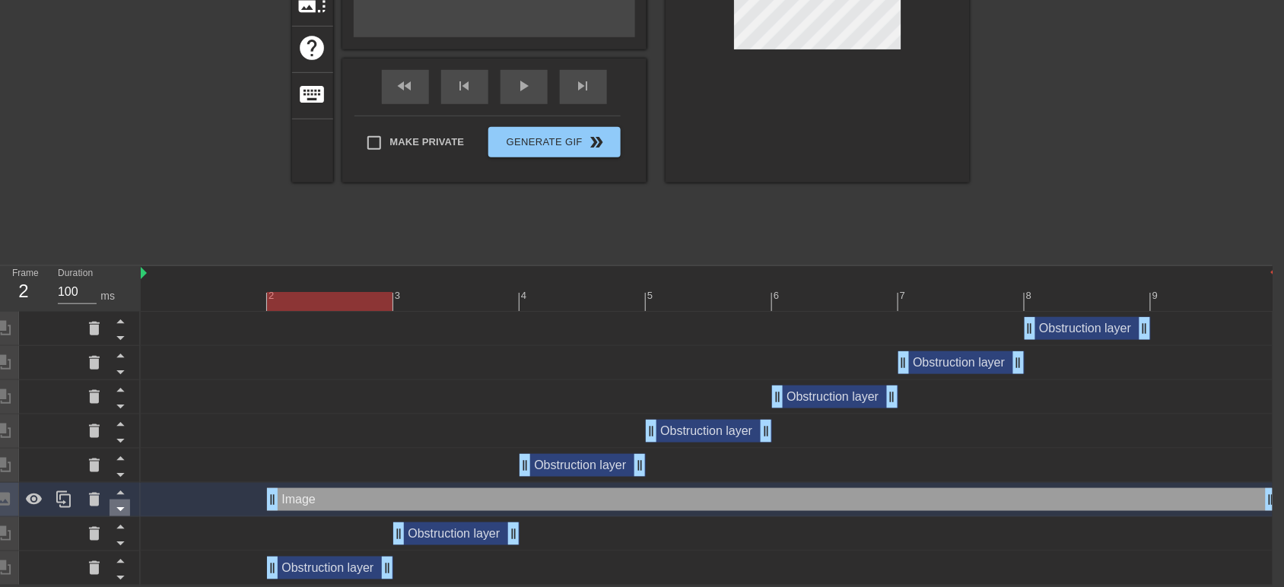
click at [122, 510] on icon at bounding box center [120, 510] width 8 height 4
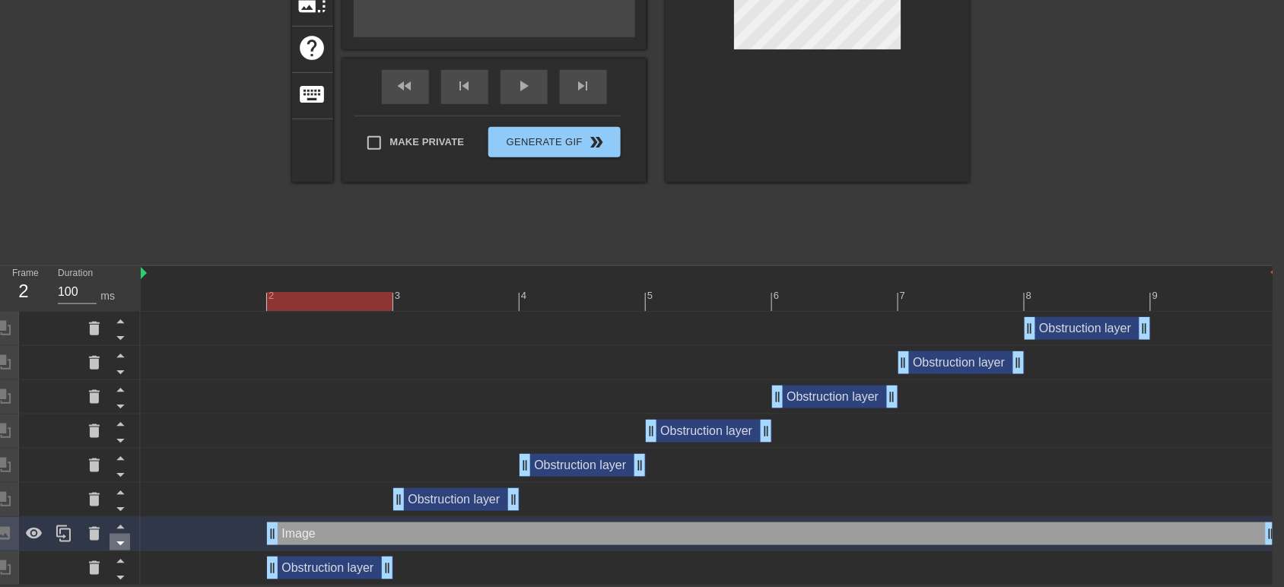
click at [118, 546] on icon at bounding box center [120, 543] width 19 height 19
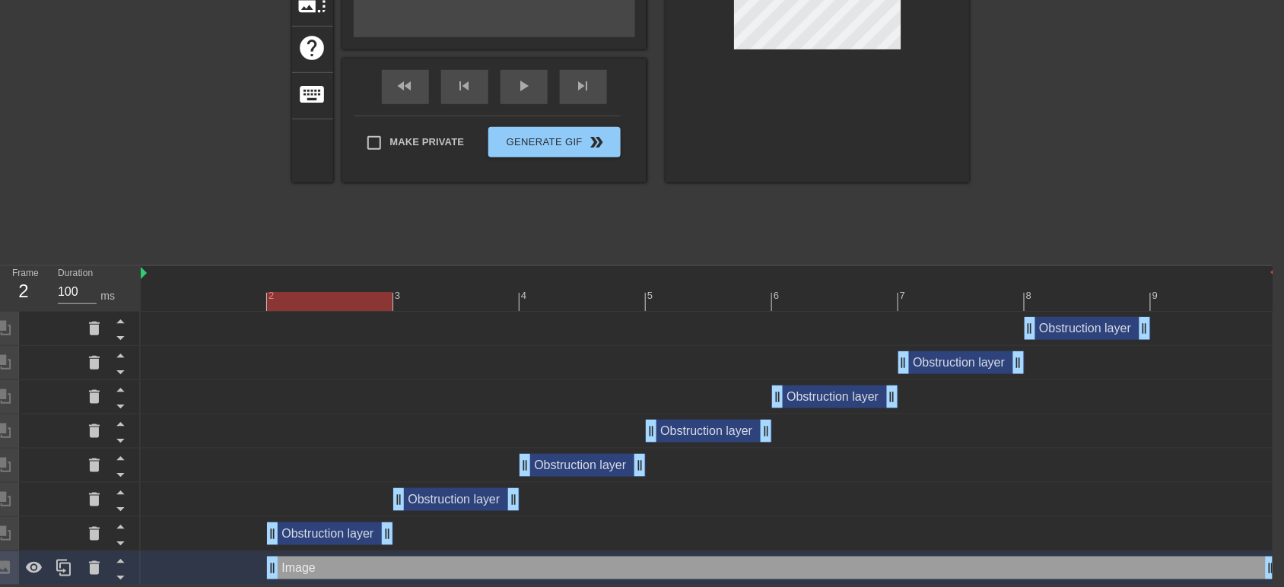
scroll to position [0, 11]
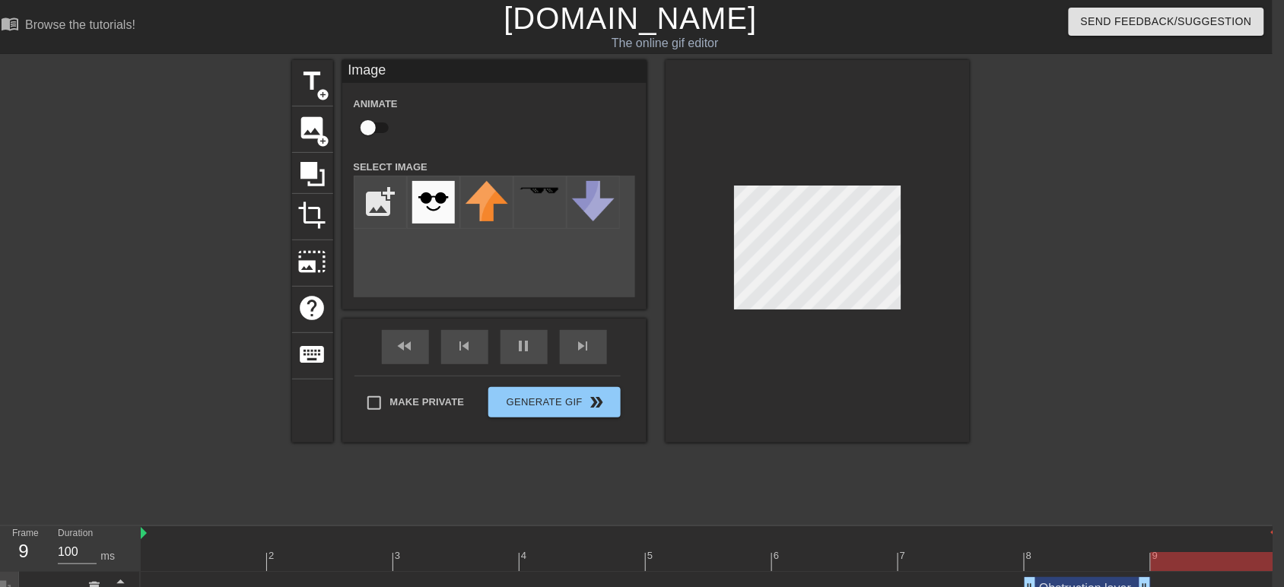
click at [1113, 326] on div at bounding box center [1102, 288] width 228 height 456
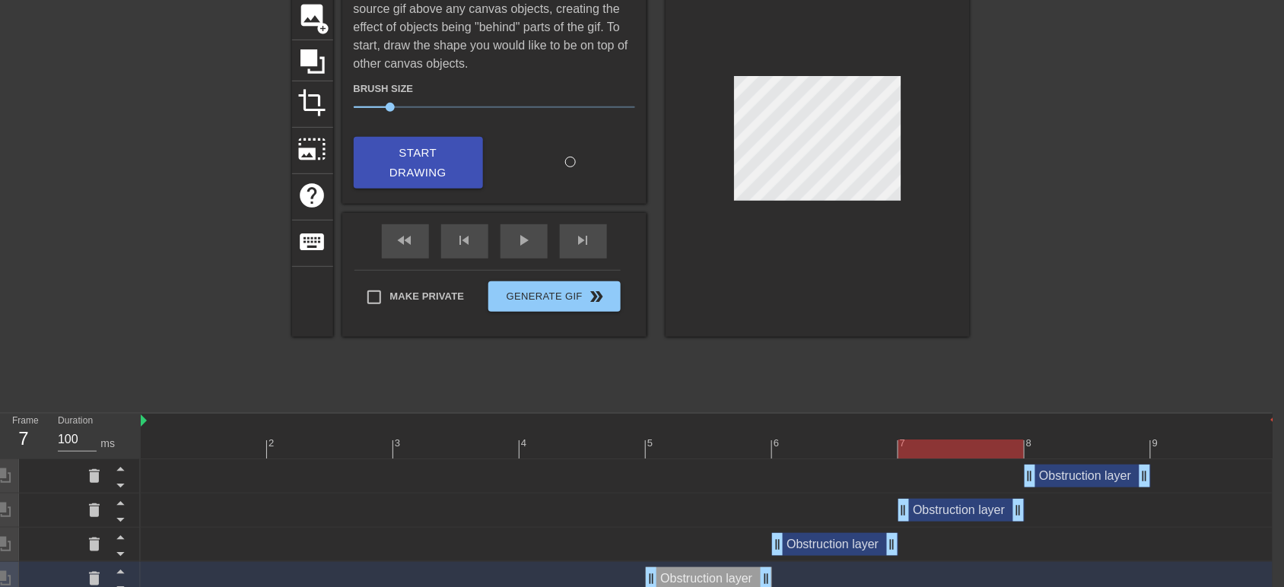
scroll to position [261, 11]
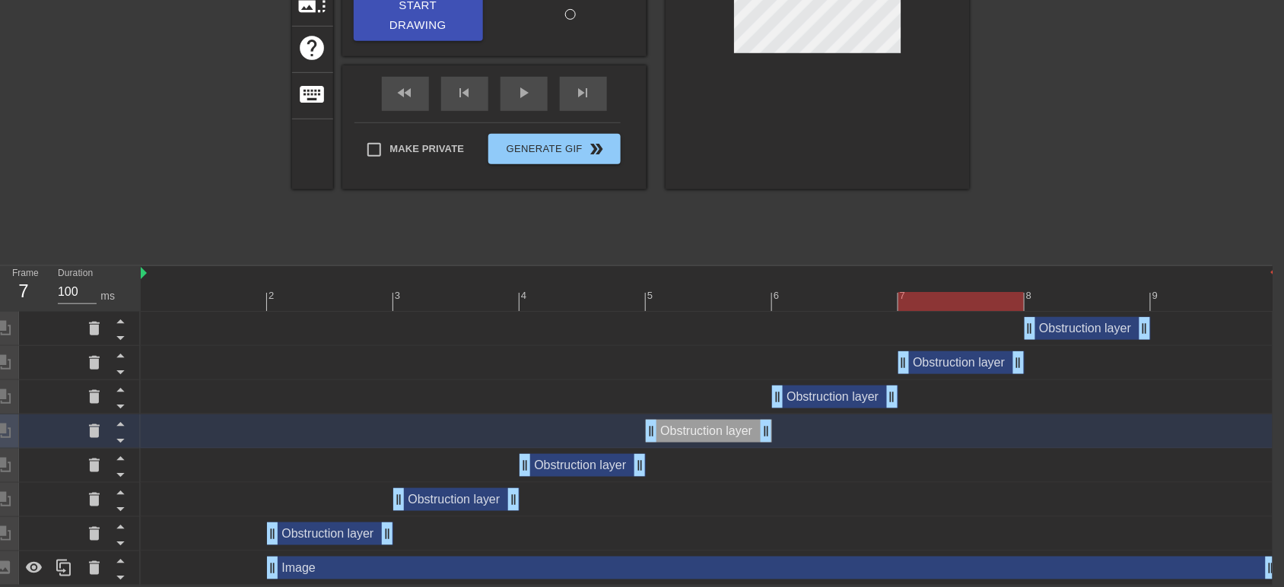
click at [801, 564] on div "Image drag_handle drag_handle" at bounding box center [772, 568] width 1010 height 23
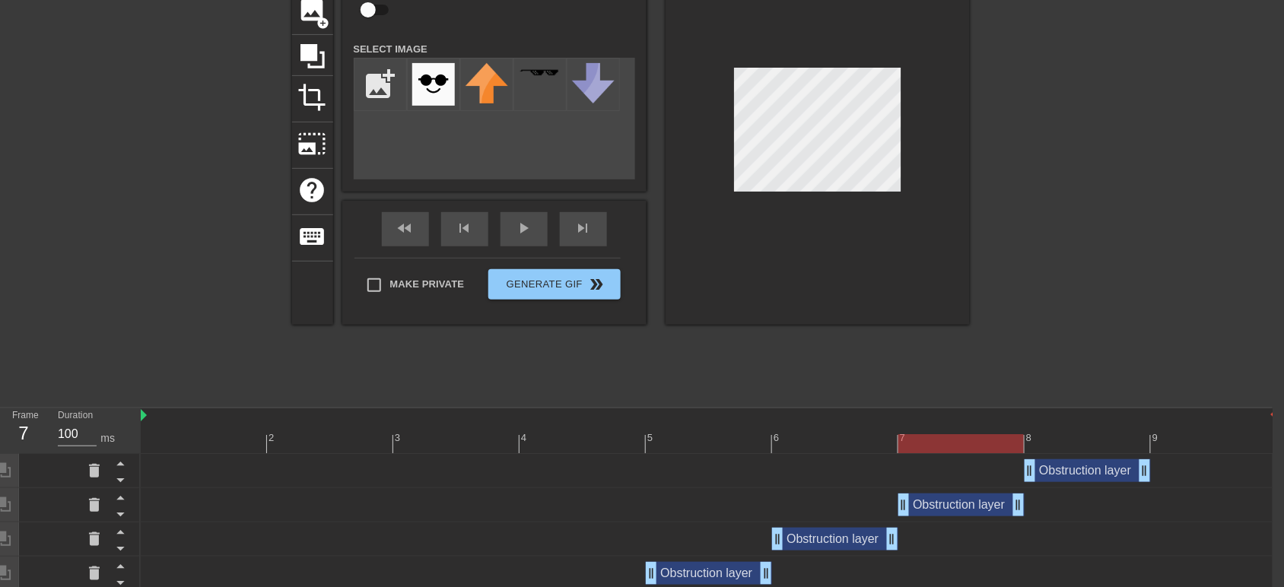
scroll to position [0, 11]
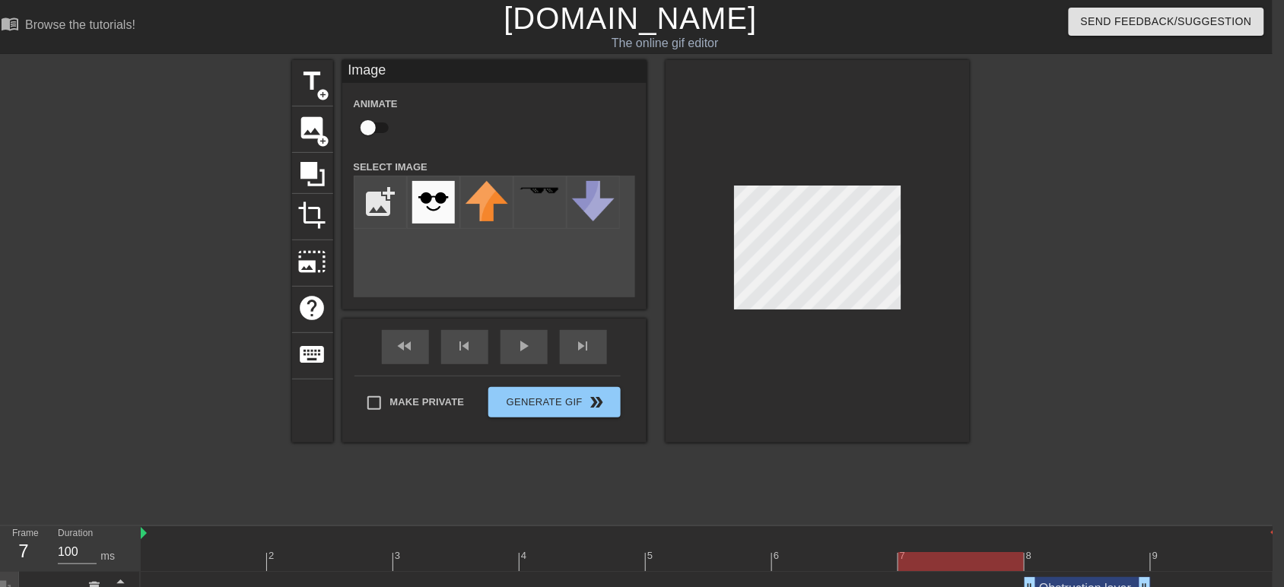
click at [1035, 237] on div at bounding box center [1102, 288] width 228 height 456
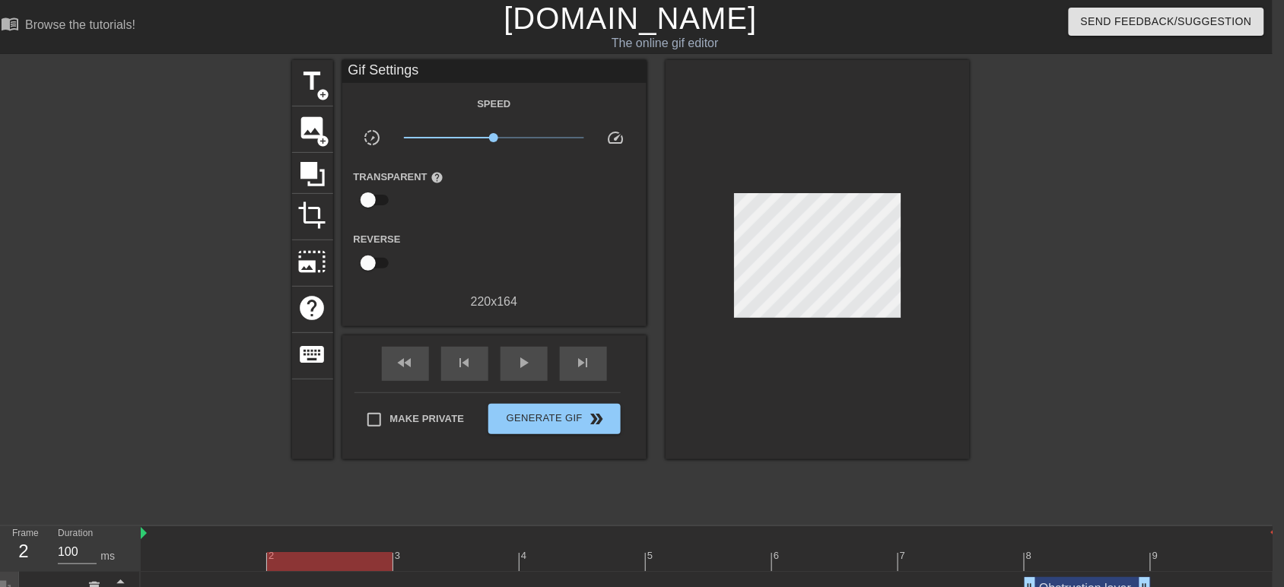
click at [1032, 251] on div at bounding box center [1102, 288] width 228 height 456
click at [321, 170] on icon at bounding box center [312, 174] width 29 height 29
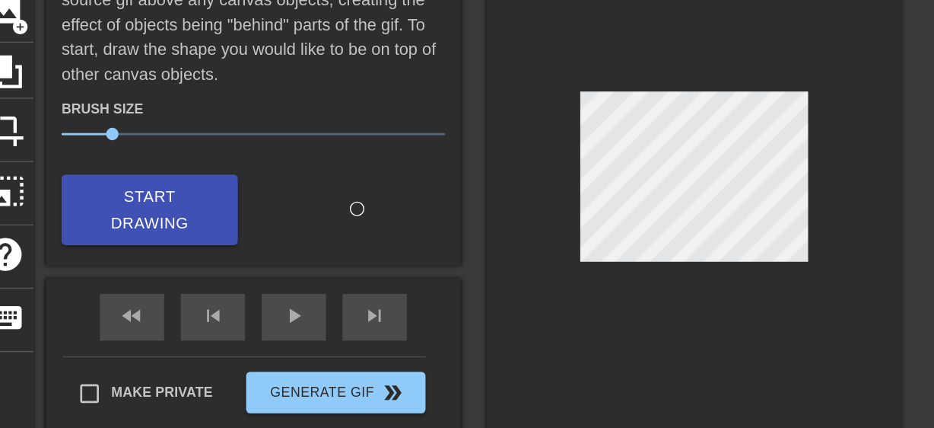
scroll to position [122, 11]
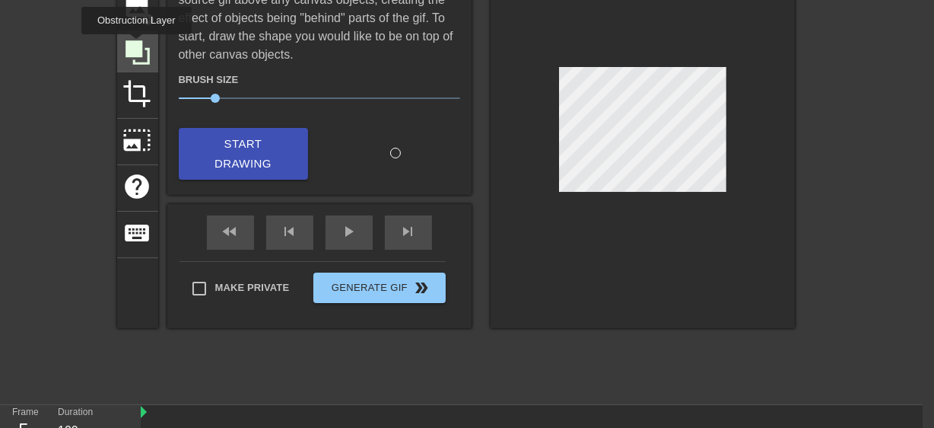
drag, startPoint x: 136, startPoint y: 45, endPoint x: 151, endPoint y: 52, distance: 16.0
click at [136, 45] on icon at bounding box center [138, 52] width 24 height 24
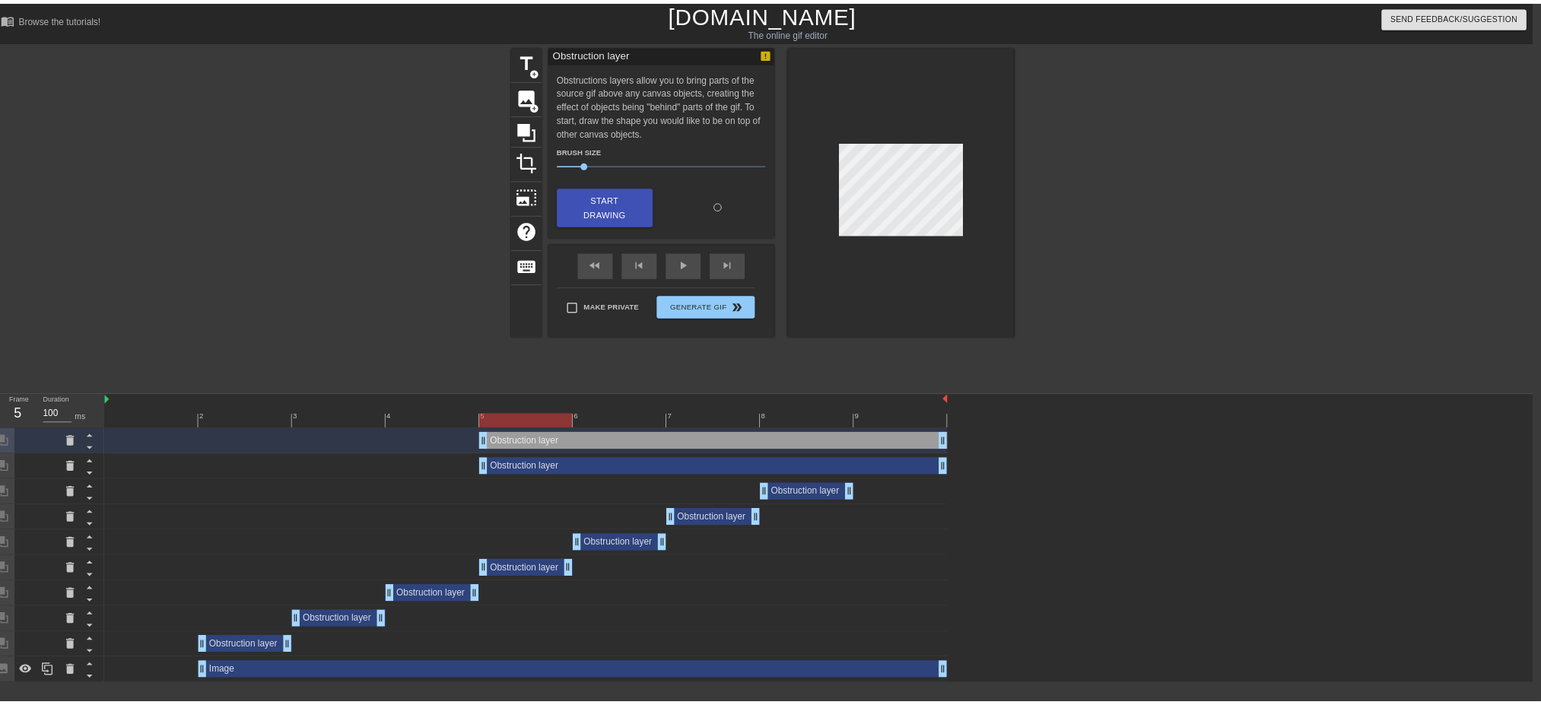
scroll to position [0, 11]
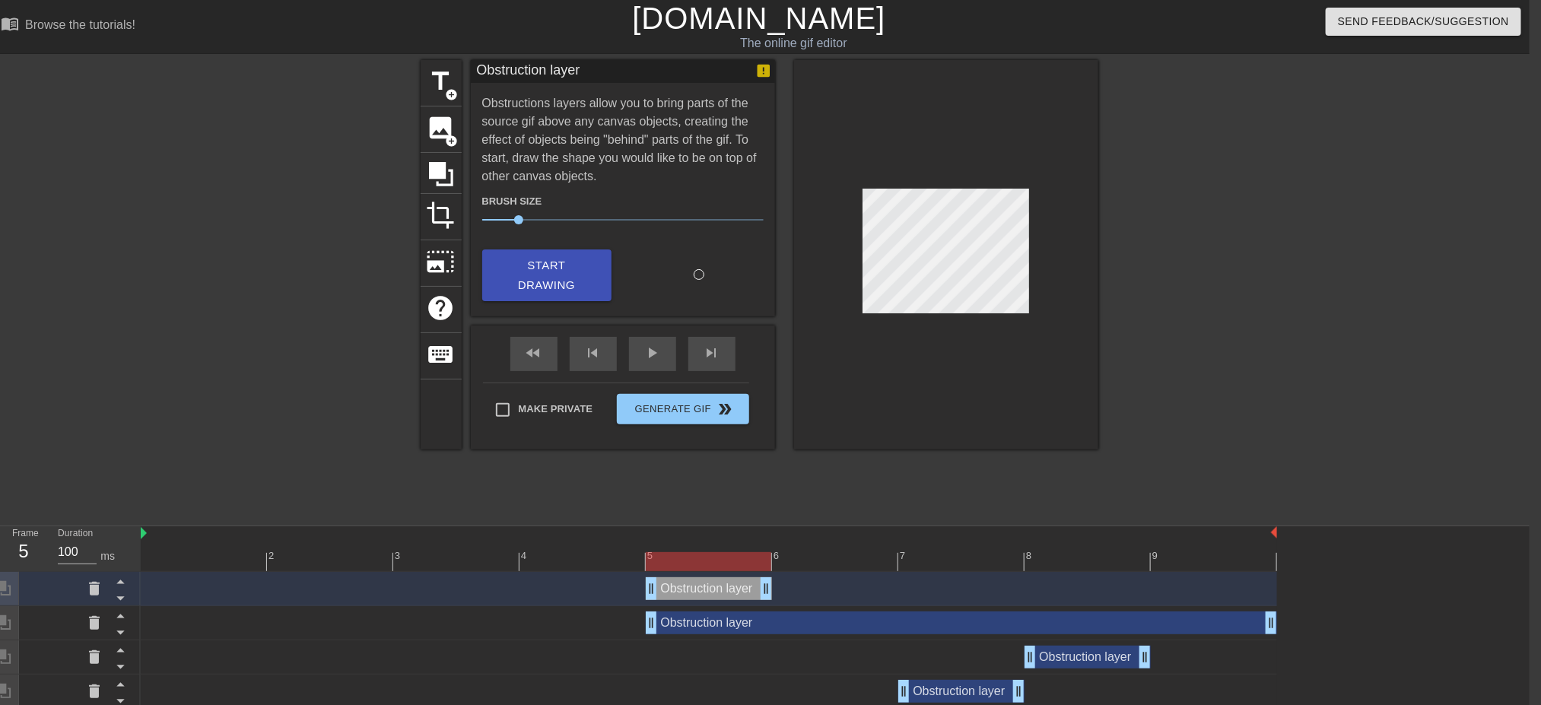
drag, startPoint x: 1274, startPoint y: 587, endPoint x: 858, endPoint y: 589, distance: 415.4
click at [799, 587] on div "Obstruction layer drag_handle drag_handle" at bounding box center [709, 588] width 1137 height 23
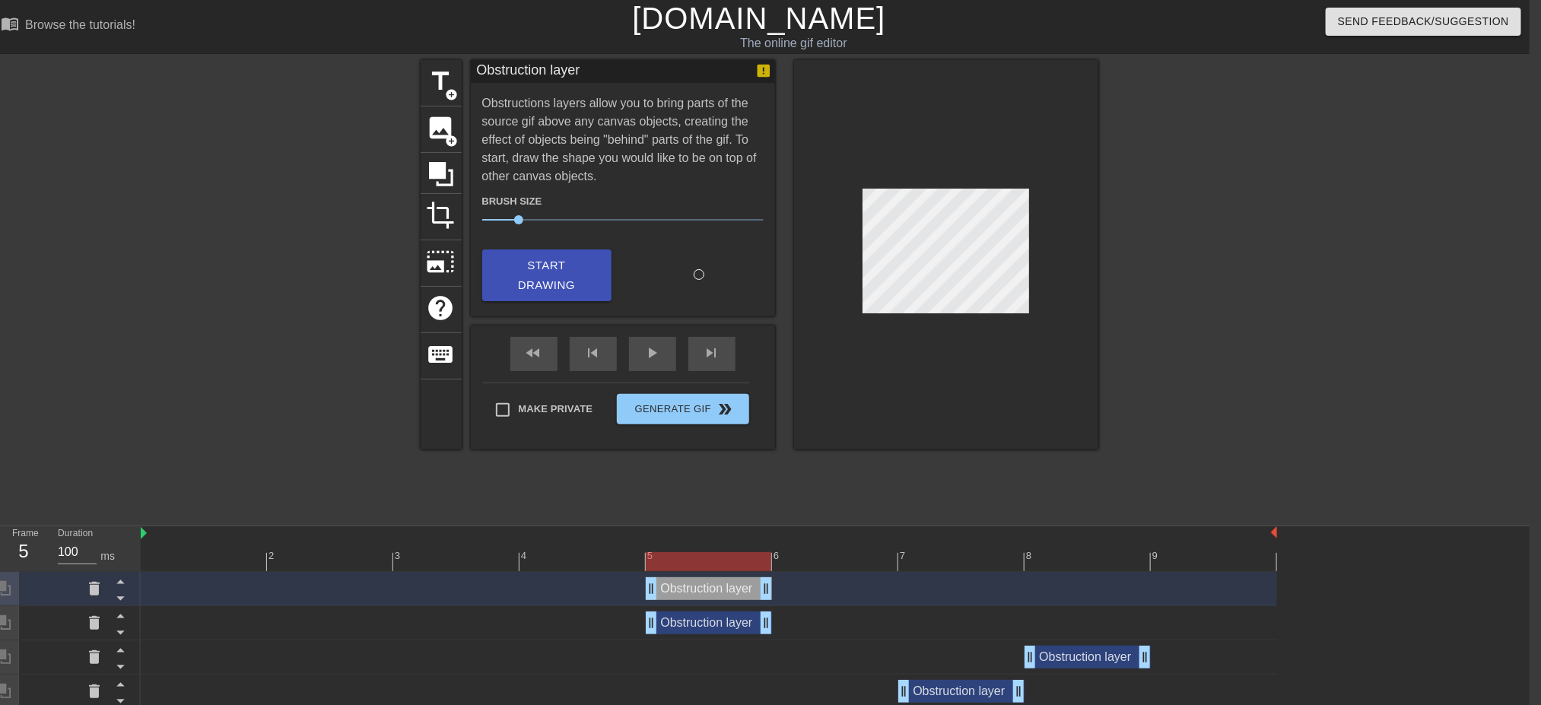
drag, startPoint x: 1265, startPoint y: 624, endPoint x: 788, endPoint y: 632, distance: 477.1
click at [788, 587] on div "Obstruction layer drag_handle drag_handle" at bounding box center [709, 623] width 1137 height 23
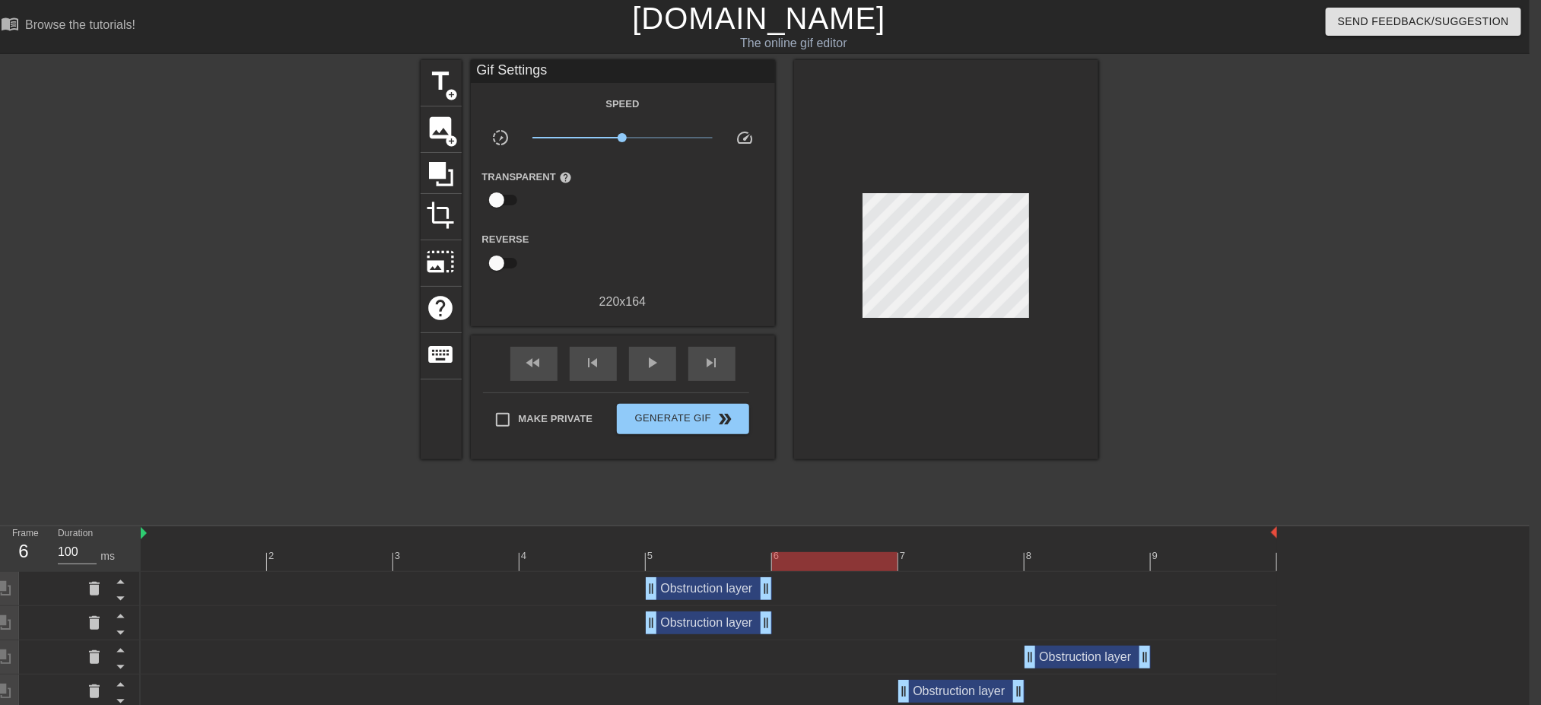
click at [1274, 390] on div at bounding box center [1231, 288] width 228 height 456
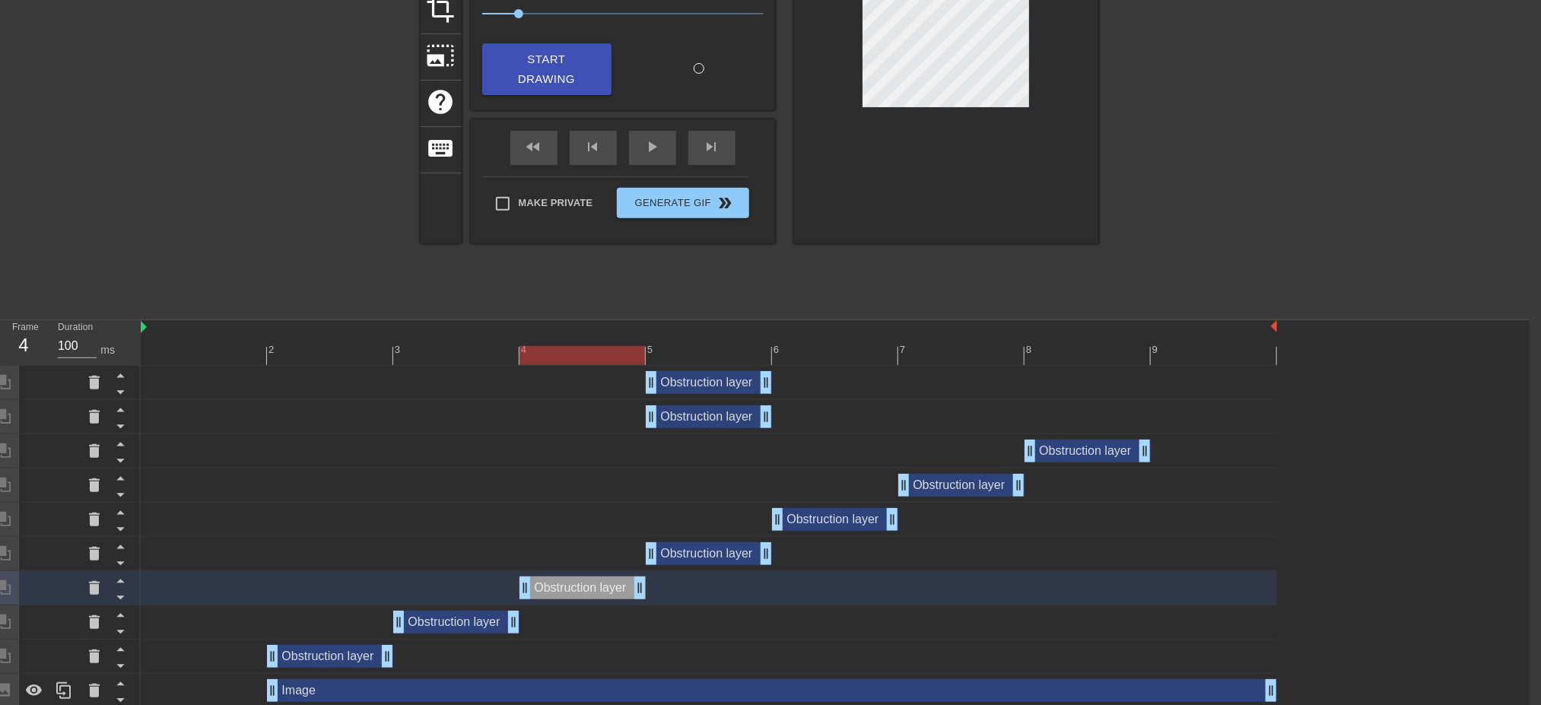
scroll to position [212, 11]
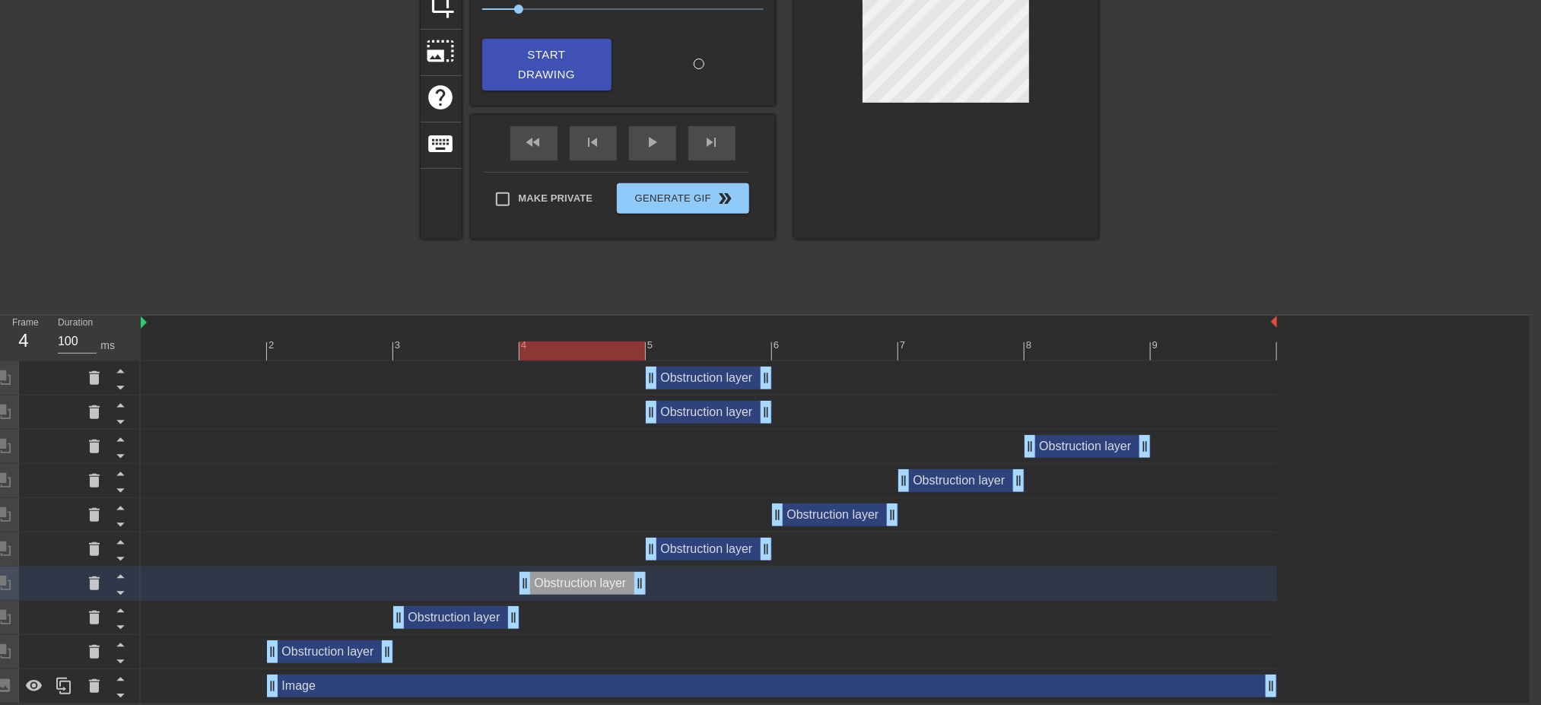
click at [952, 587] on div "Image drag_handle drag_handle" at bounding box center [772, 686] width 1010 height 23
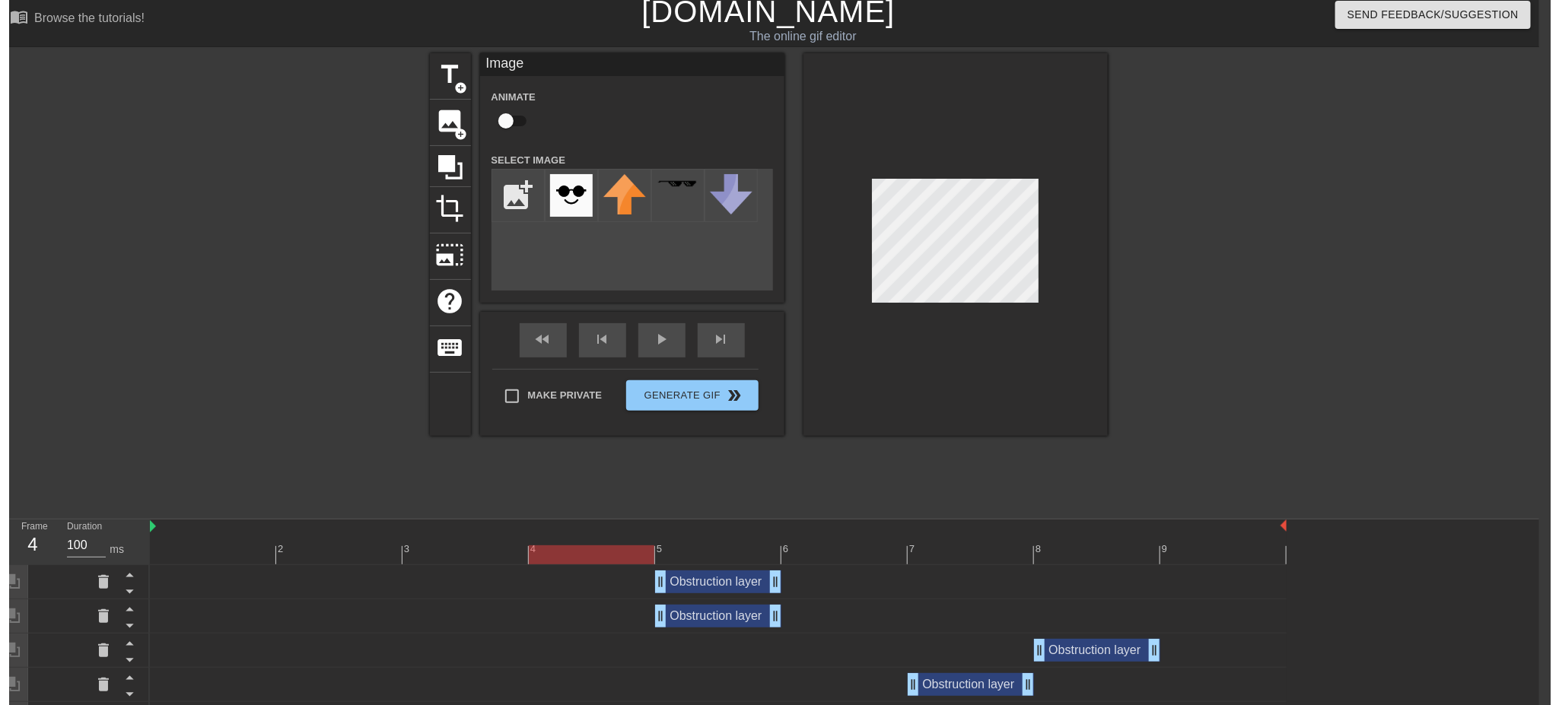
scroll to position [0, 11]
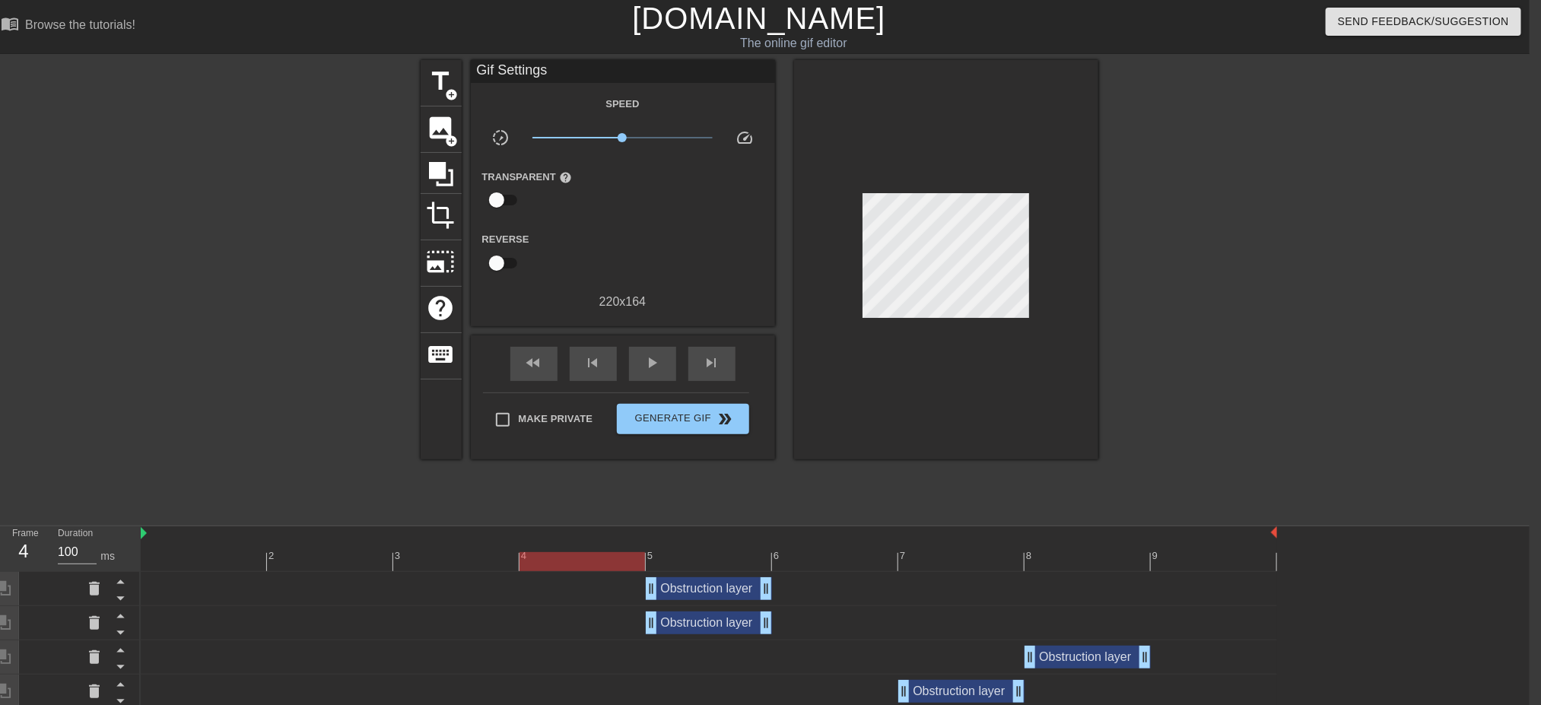
click at [1283, 320] on div "title add_circle image add_circle crop photo_size_select_large help keyboard Gi…" at bounding box center [759, 288] width 1541 height 456
click at [714, 418] on span "Generate Gif double_arrow" at bounding box center [682, 419] width 119 height 18
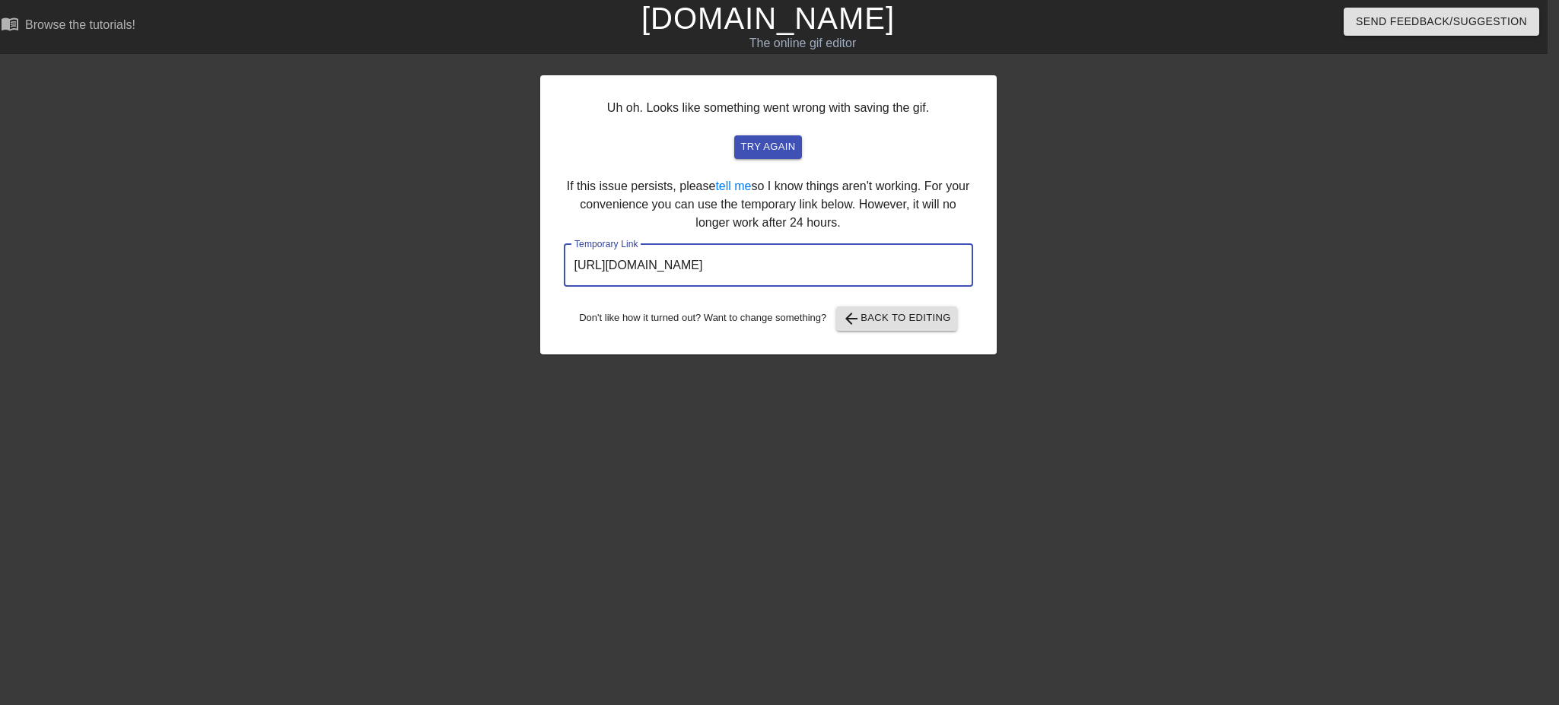
click at [820, 266] on input "[URL][DOMAIN_NAME]" at bounding box center [768, 265] width 409 height 43
